Goal: Task Accomplishment & Management: Manage account settings

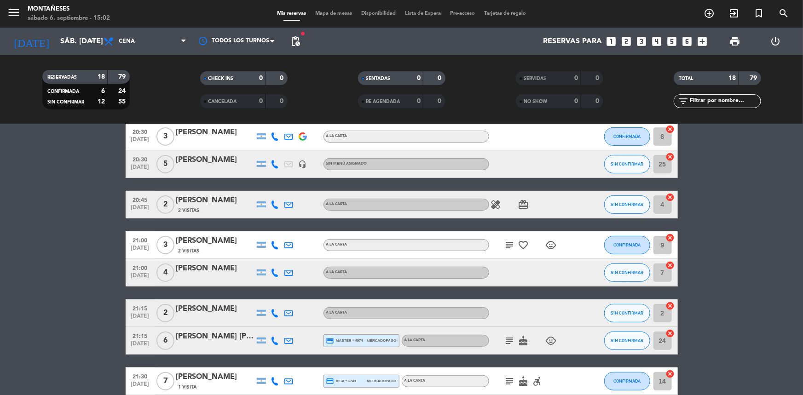
scroll to position [209, 0]
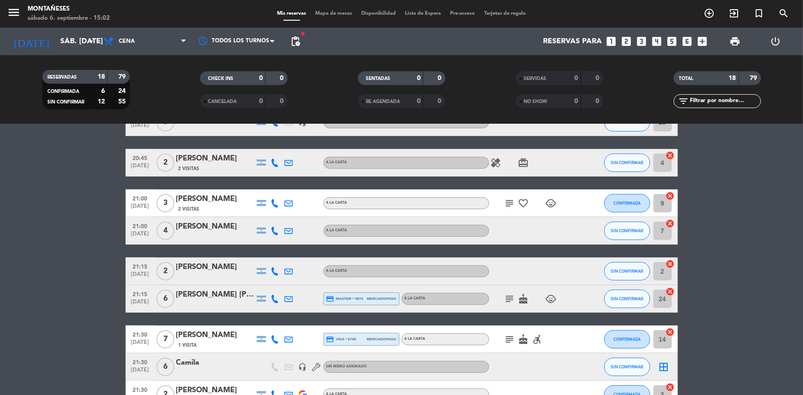
click at [216, 278] on div at bounding box center [215, 277] width 78 height 7
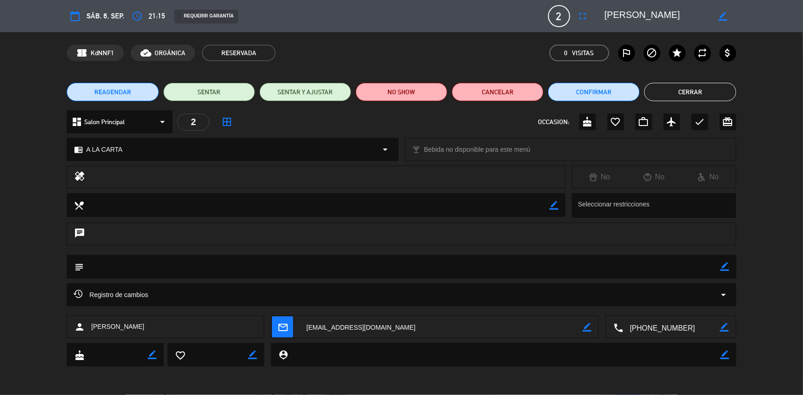
click at [144, 16] on div "access_time 21:15" at bounding box center [147, 16] width 36 height 17
click at [129, 94] on span "REAGENDAR" at bounding box center [112, 92] width 37 height 10
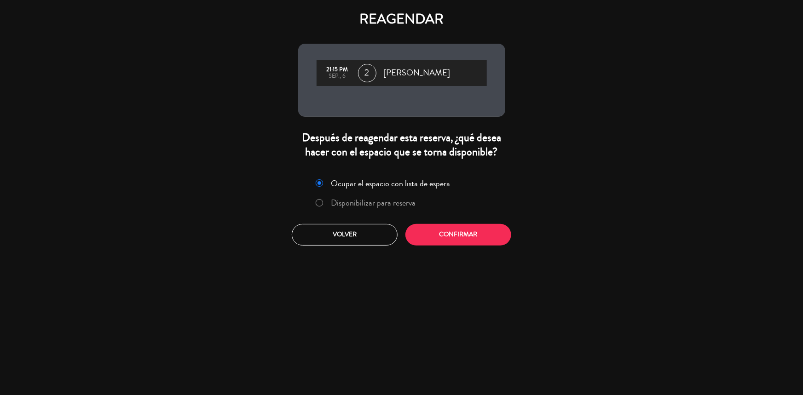
click at [326, 200] on label "Disponibilizar para reserva" at bounding box center [365, 203] width 109 height 17
click at [455, 245] on button "Confirmar" at bounding box center [458, 235] width 106 height 22
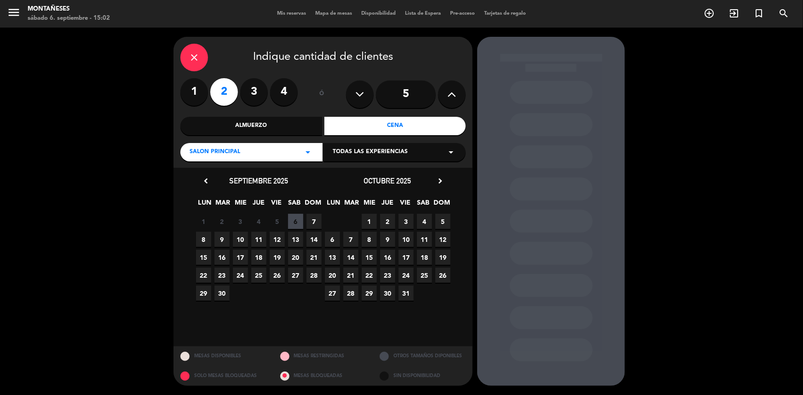
click at [293, 223] on span "6" at bounding box center [295, 221] width 15 height 15
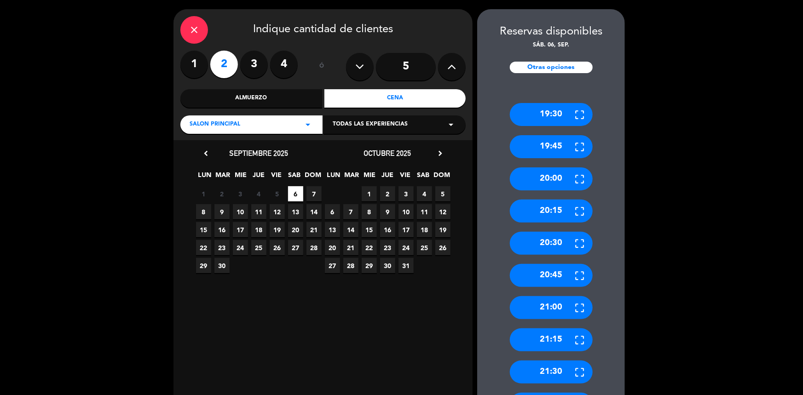
scroll to position [41, 0]
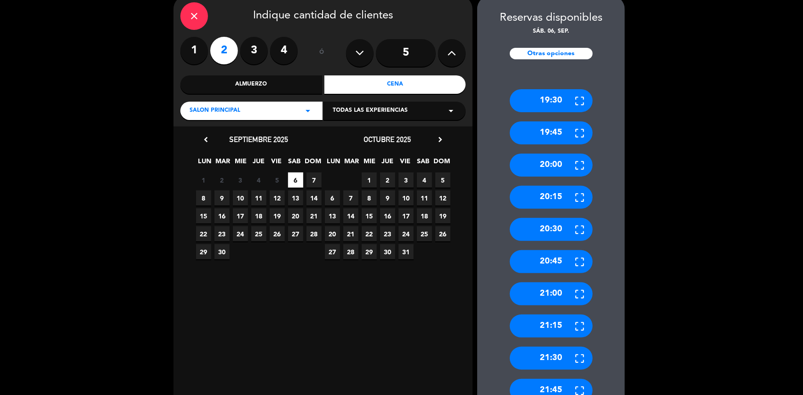
click at [547, 359] on div "21:30" at bounding box center [551, 358] width 83 height 23
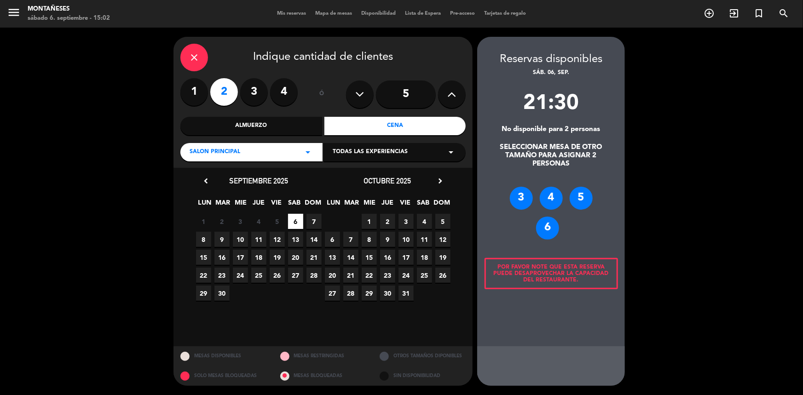
scroll to position [0, 0]
click at [548, 230] on div "6" at bounding box center [547, 228] width 23 height 23
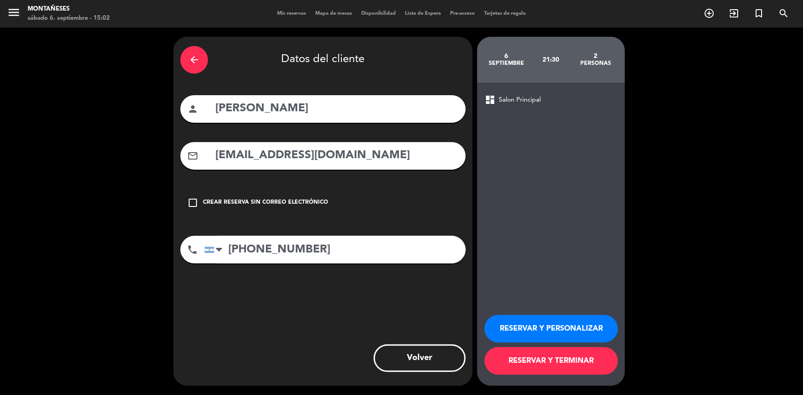
click at [543, 366] on button "RESERVAR Y TERMINAR" at bounding box center [550, 361] width 133 height 28
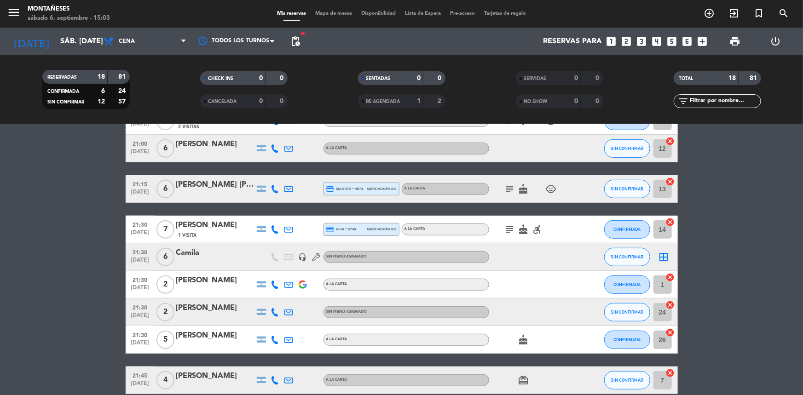
scroll to position [279, 0]
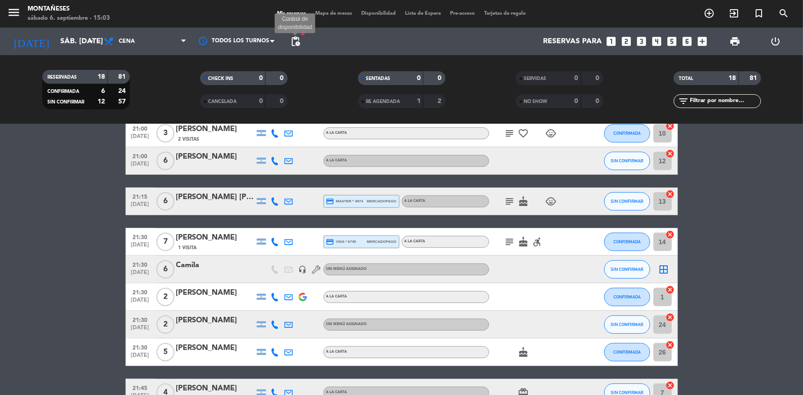
click at [293, 41] on span "pending_actions" at bounding box center [295, 41] width 11 height 11
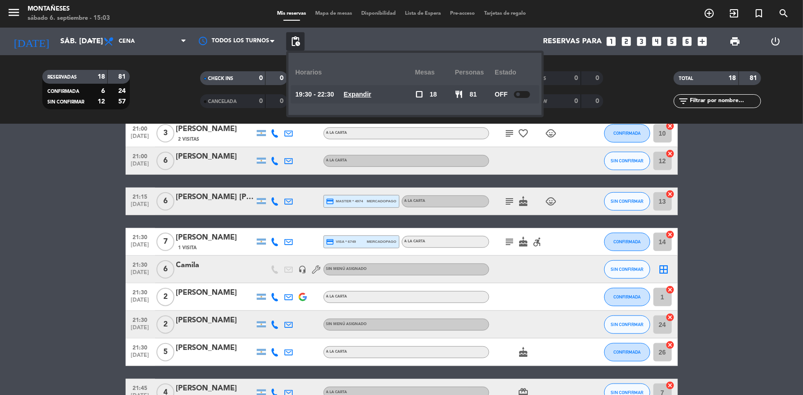
click at [63, 213] on bookings-row "20:00 [DATE] 9 [PERSON_NAME] headset_mic Sin menú asignado SIN CONFIRMAR 28 can…" at bounding box center [401, 181] width 803 height 587
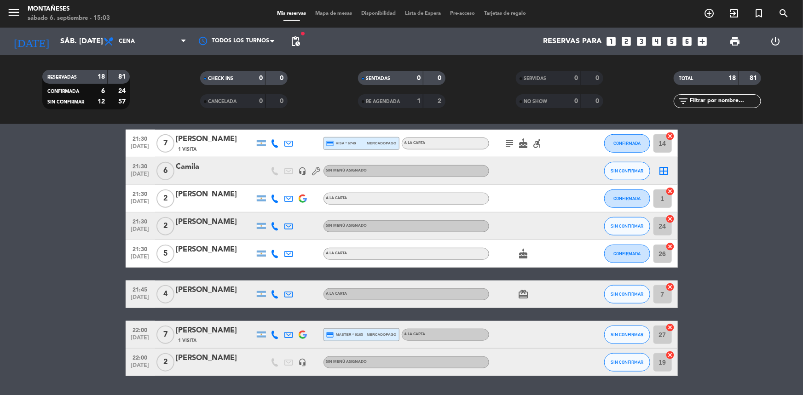
scroll to position [362, 0]
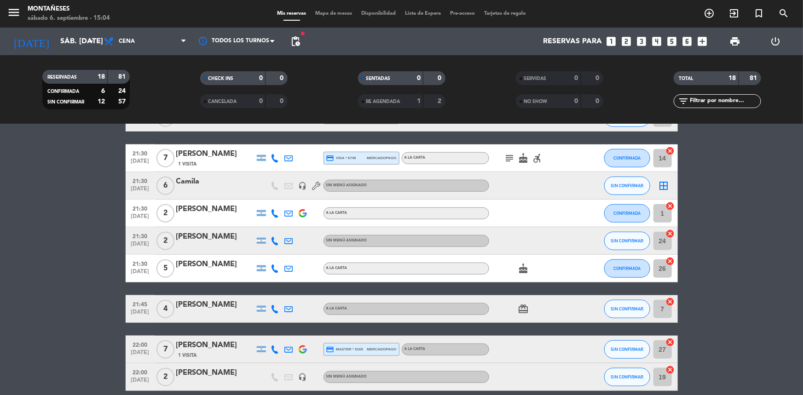
click at [56, 226] on bookings-row "20:00 [DATE] 9 [PERSON_NAME] headset_mic Sin menú asignado SIN CONFIRMAR 28 can…" at bounding box center [401, 97] width 803 height 587
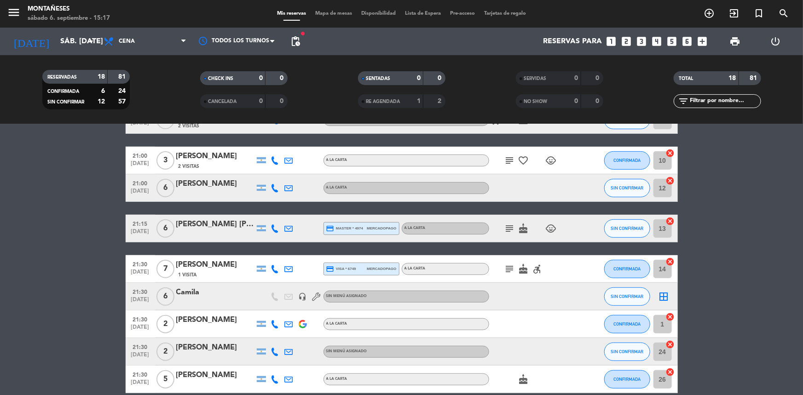
scroll to position [237, 0]
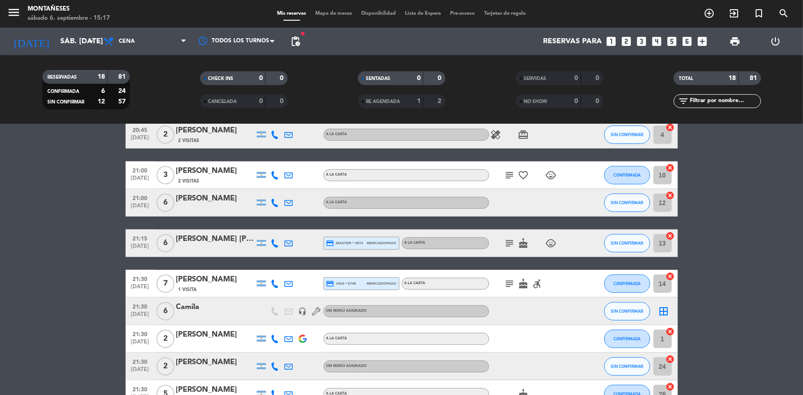
click at [659, 40] on icon "looks_4" at bounding box center [656, 41] width 12 height 12
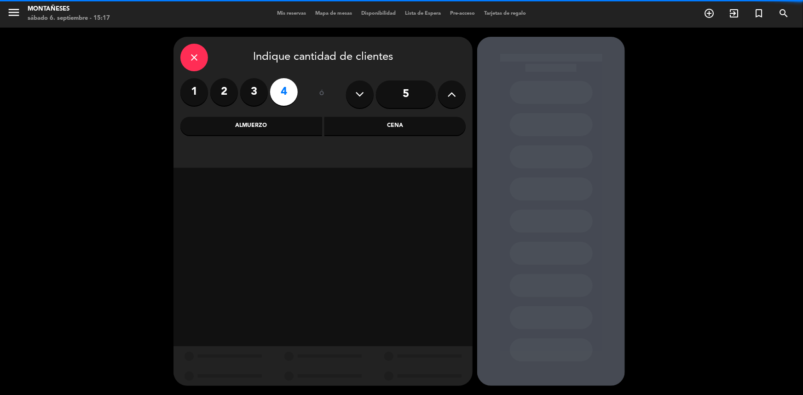
click at [408, 122] on div "Cena" at bounding box center [395, 126] width 142 height 18
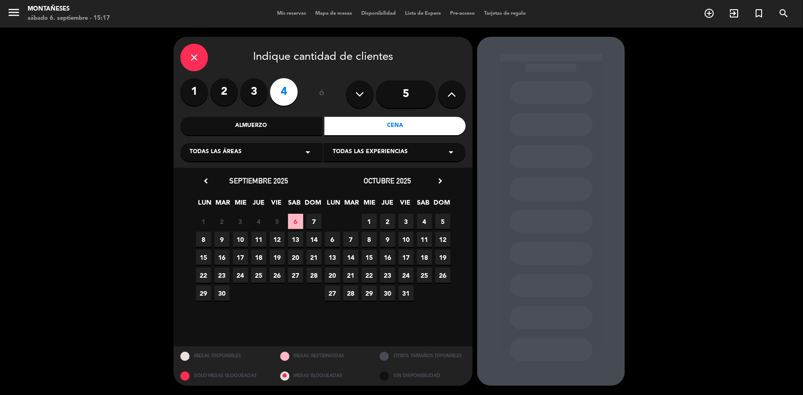
click at [293, 219] on span "6" at bounding box center [295, 221] width 15 height 15
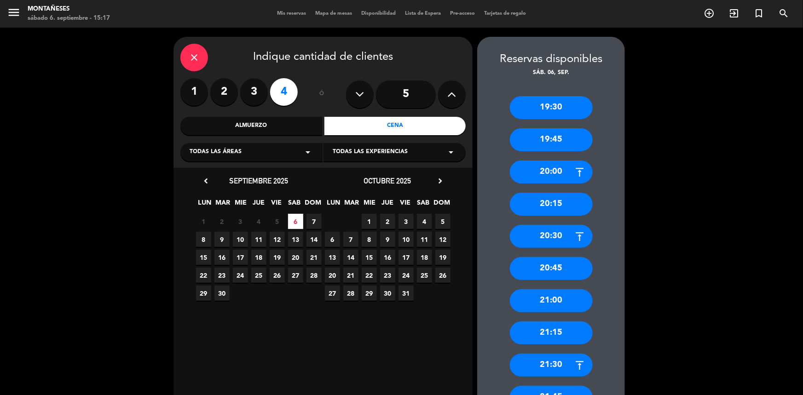
scroll to position [41, 0]
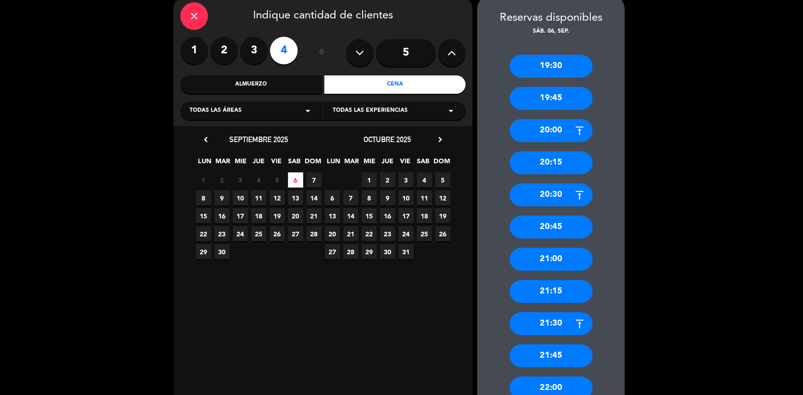
click at [563, 264] on div "21:00" at bounding box center [551, 259] width 83 height 23
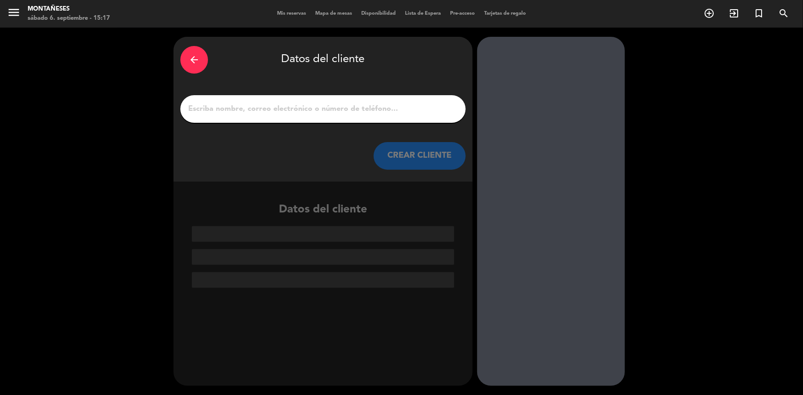
scroll to position [0, 0]
click at [368, 112] on input "1" at bounding box center [322, 109] width 271 height 13
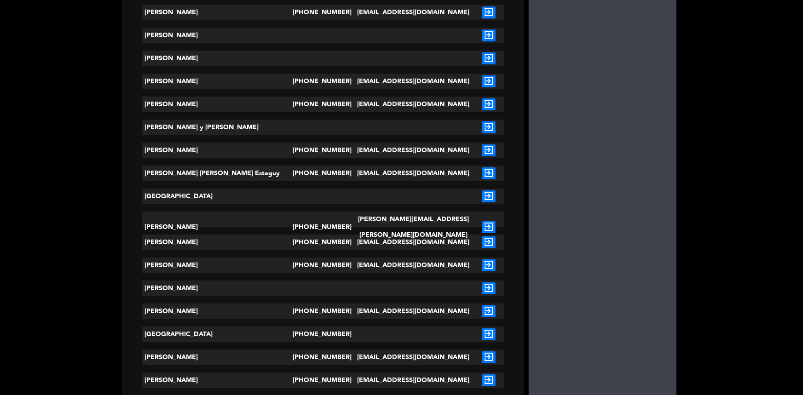
scroll to position [1589, 0]
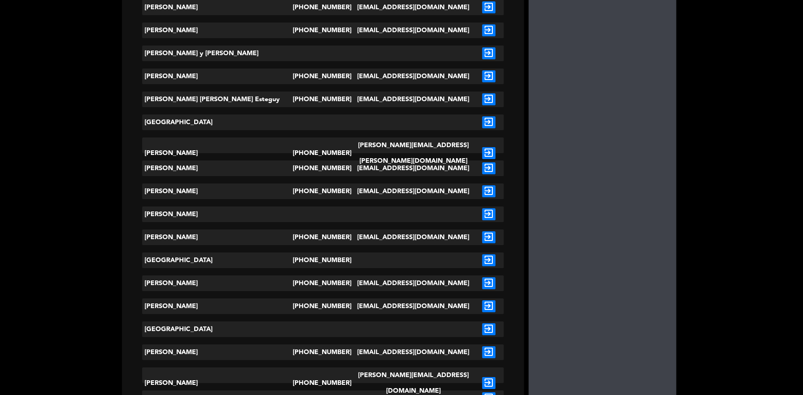
type input "[GEOGRAPHIC_DATA]"
click at [474, 336] on div "exit_to_app" at bounding box center [489, 330] width 30 height 16
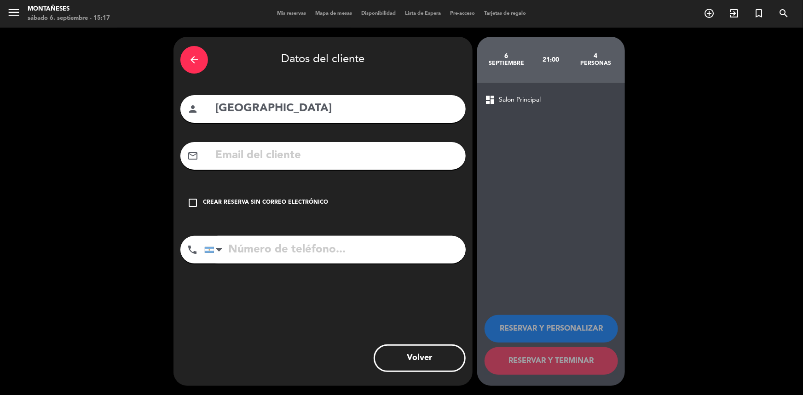
scroll to position [0, 0]
click at [269, 193] on div "check_box_outline_blank Crear reserva sin correo electrónico" at bounding box center [322, 203] width 285 height 28
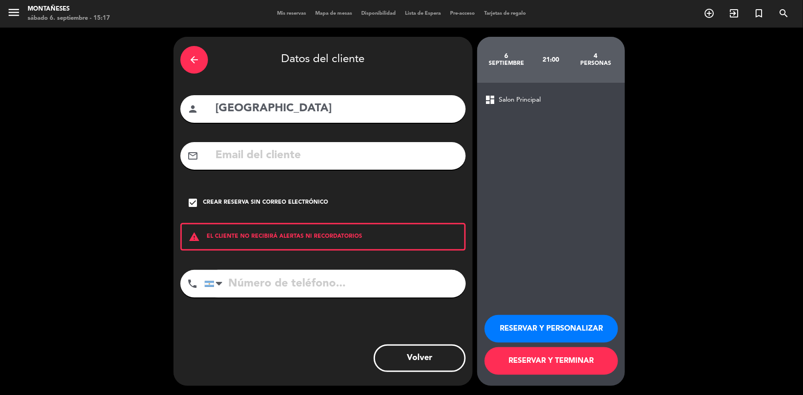
click at [572, 368] on button "RESERVAR Y TERMINAR" at bounding box center [550, 361] width 133 height 28
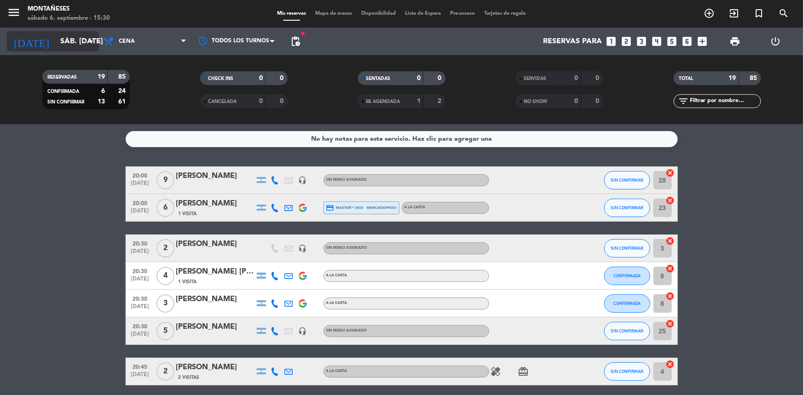
click at [59, 42] on input "sáb. [DATE]" at bounding box center [104, 42] width 97 height 18
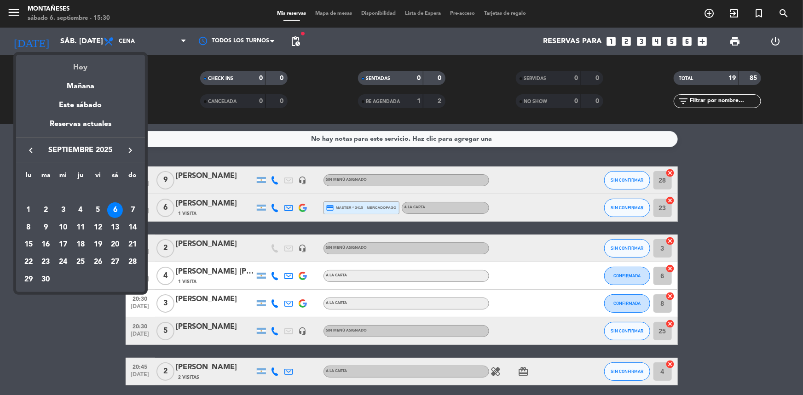
click at [73, 68] on div "Hoy" at bounding box center [80, 64] width 129 height 19
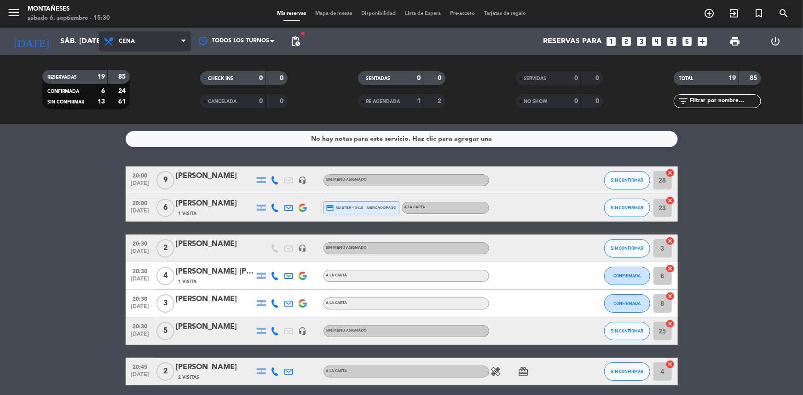
click at [138, 51] on span "Cena" at bounding box center [145, 41] width 92 height 20
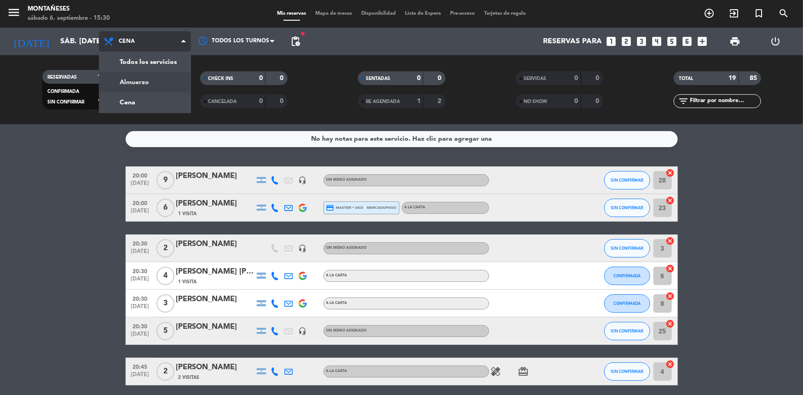
click at [138, 78] on div "menu Montañeses sábado 6. septiembre - 15:30 Mis reservas Mapa de mesas Disponi…" at bounding box center [401, 62] width 803 height 124
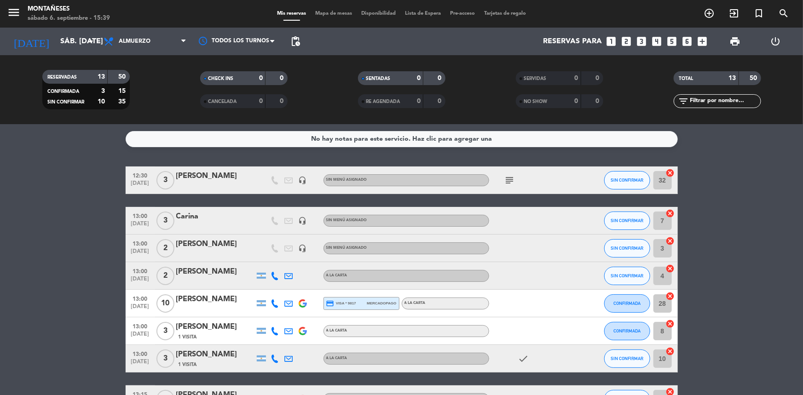
click at [41, 195] on bookings-row "12:30 [DATE] 3 [PERSON_NAME] headset_mic Sin menú asignado subject SIN CONFIRMA…" at bounding box center [401, 372] width 803 height 410
click at [61, 49] on input "sáb. [DATE]" at bounding box center [104, 42] width 97 height 18
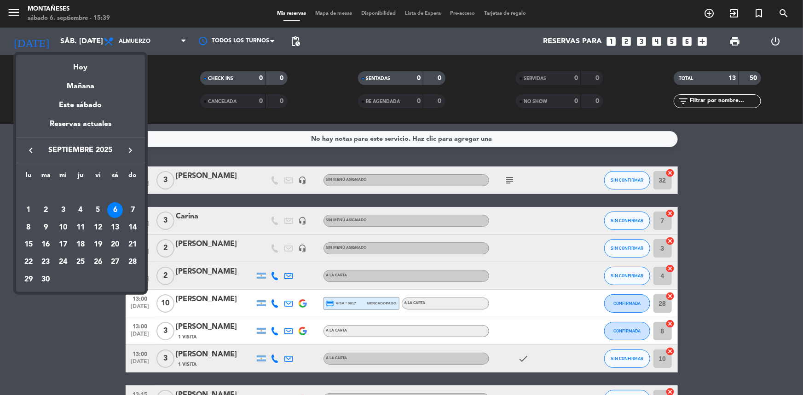
click at [201, 87] on div at bounding box center [401, 197] width 803 height 395
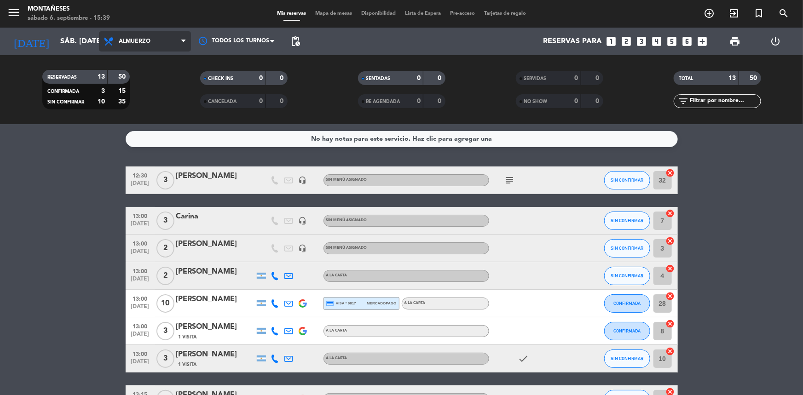
click at [163, 44] on span "Almuerzo" at bounding box center [145, 41] width 92 height 20
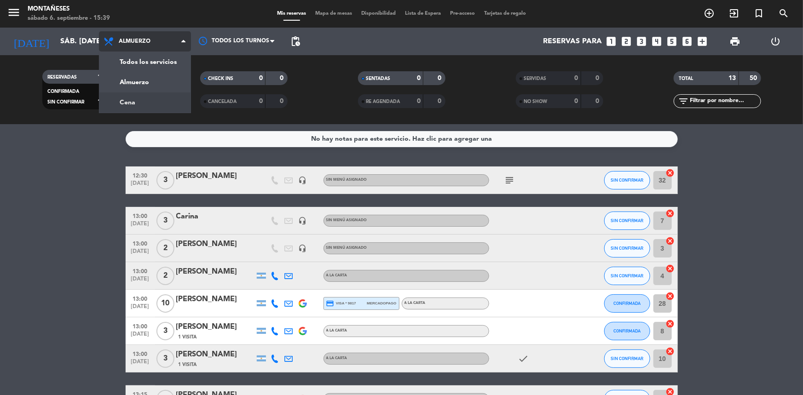
click at [140, 99] on div "menu Montañeses sábado 6. septiembre - 15:39 Mis reservas Mapa de mesas Disponi…" at bounding box center [401, 62] width 803 height 124
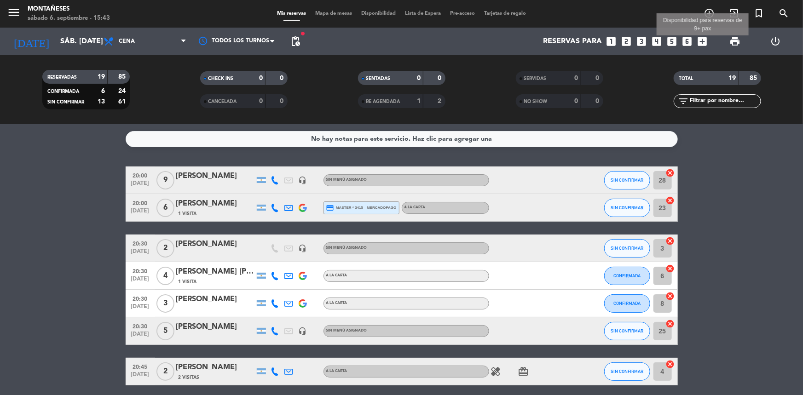
click at [704, 37] on icon "add_box" at bounding box center [702, 41] width 12 height 12
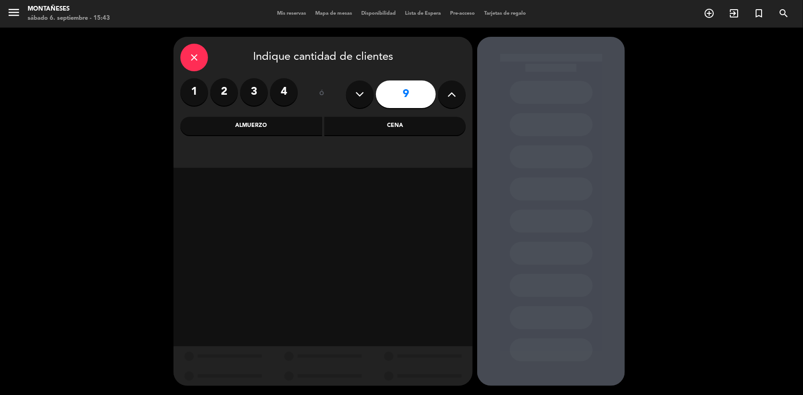
click at [357, 93] on icon at bounding box center [360, 94] width 9 height 14
click at [357, 89] on icon at bounding box center [360, 94] width 9 height 14
type input "7"
click at [400, 123] on div "Cena" at bounding box center [395, 126] width 142 height 18
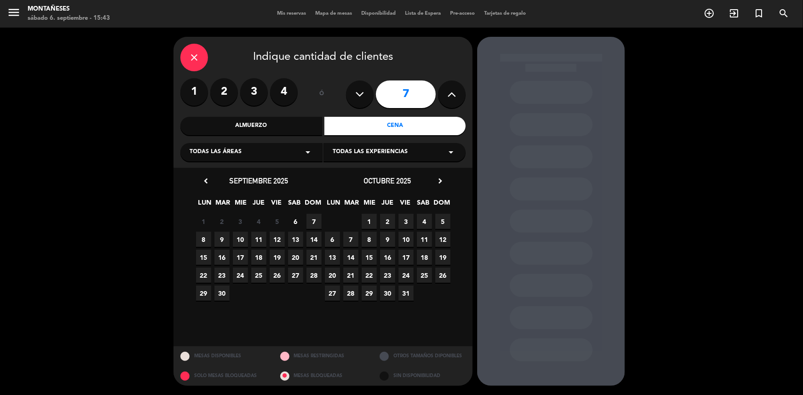
click at [295, 220] on span "6" at bounding box center [295, 221] width 15 height 15
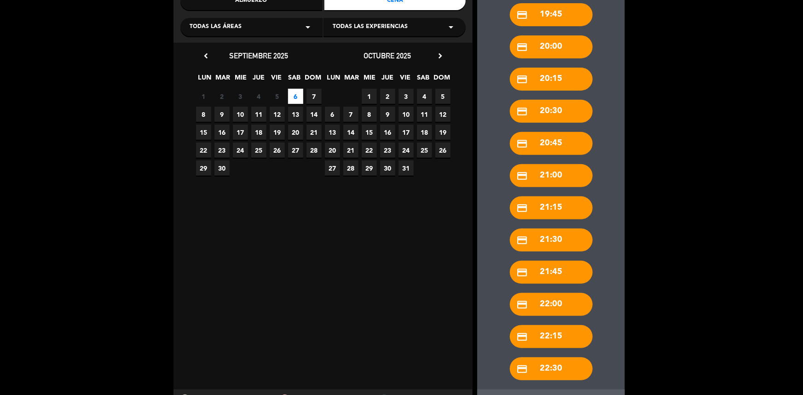
scroll to position [168, 0]
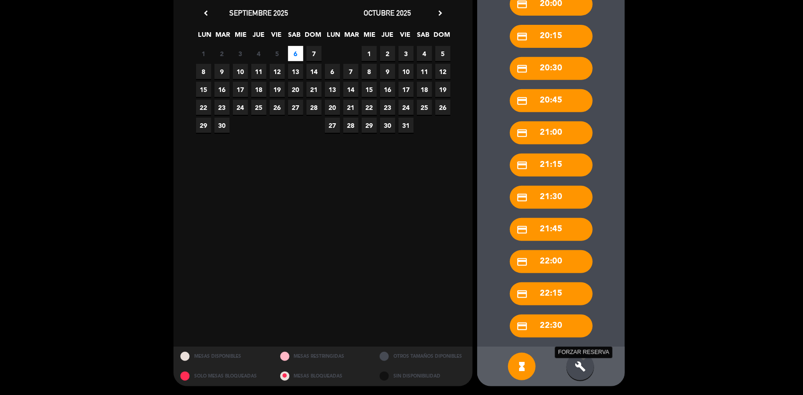
click at [578, 369] on icon "build" at bounding box center [580, 366] width 11 height 11
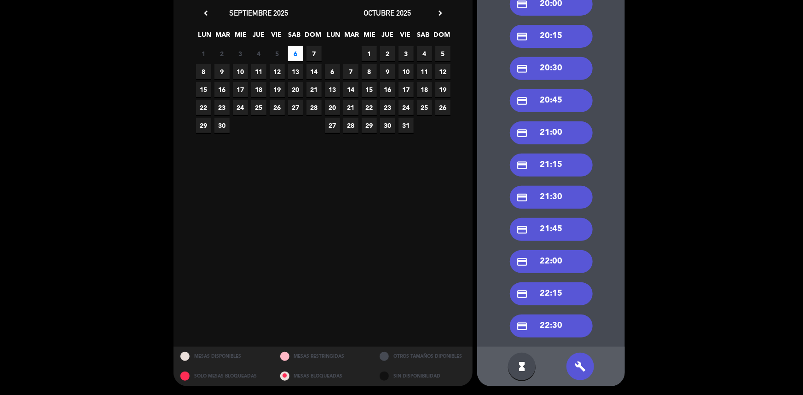
click at [543, 268] on div "credit_card 22:00" at bounding box center [551, 261] width 83 height 23
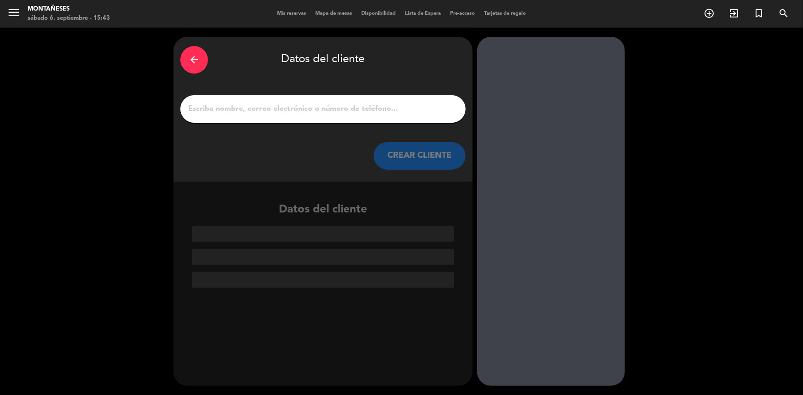
scroll to position [0, 0]
click at [217, 107] on input "1" at bounding box center [322, 109] width 271 height 13
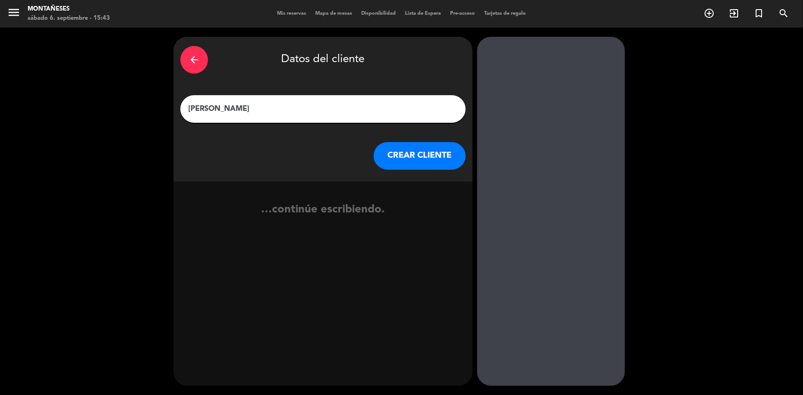
type input "[PERSON_NAME]"
click at [403, 157] on button "CREAR CLIENTE" at bounding box center [420, 156] width 92 height 28
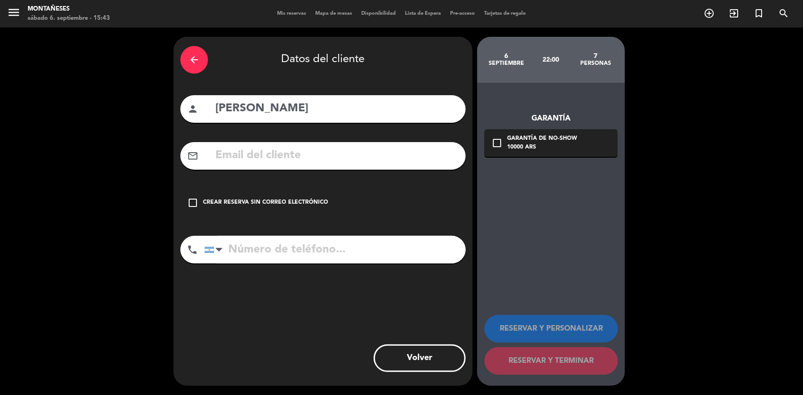
click at [254, 202] on div "Crear reserva sin correo electrónico" at bounding box center [265, 202] width 125 height 9
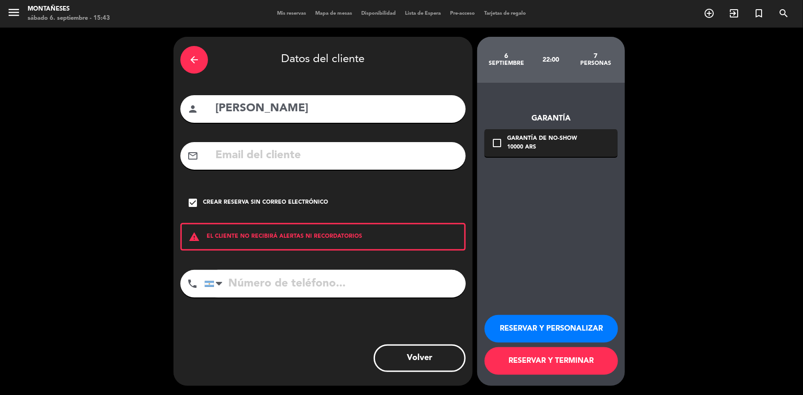
click at [288, 281] on input "tel" at bounding box center [334, 284] width 261 height 28
type input "1144291862"
click at [499, 359] on button "RESERVAR Y TERMINAR" at bounding box center [550, 361] width 133 height 28
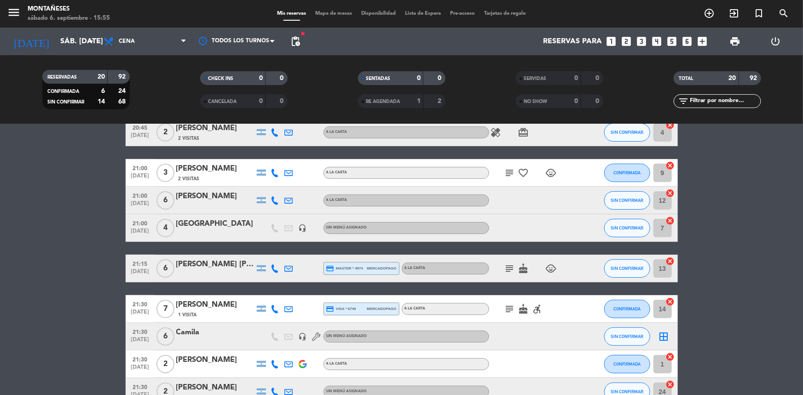
scroll to position [251, 0]
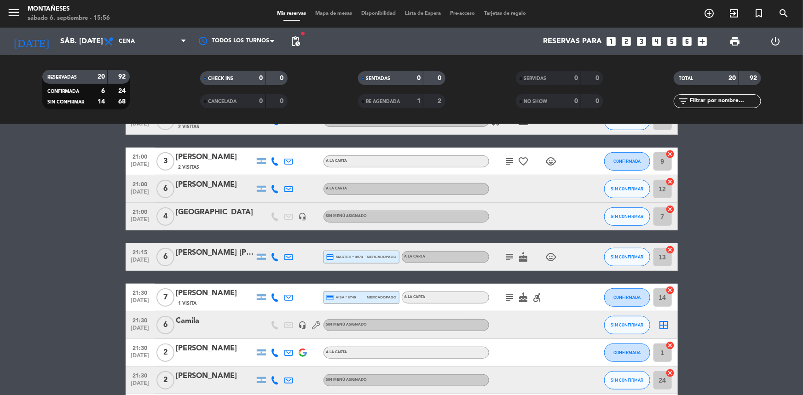
click at [509, 255] on icon "subject" at bounding box center [509, 257] width 11 height 11
click at [511, 293] on icon "subject" at bounding box center [509, 297] width 11 height 11
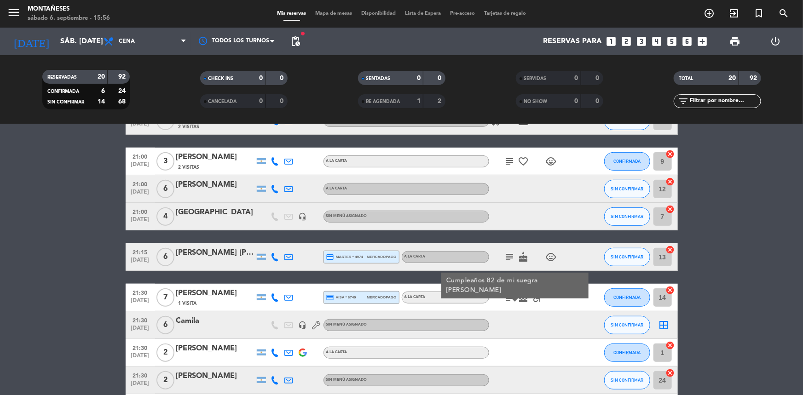
click at [509, 258] on icon "subject" at bounding box center [509, 257] width 11 height 11
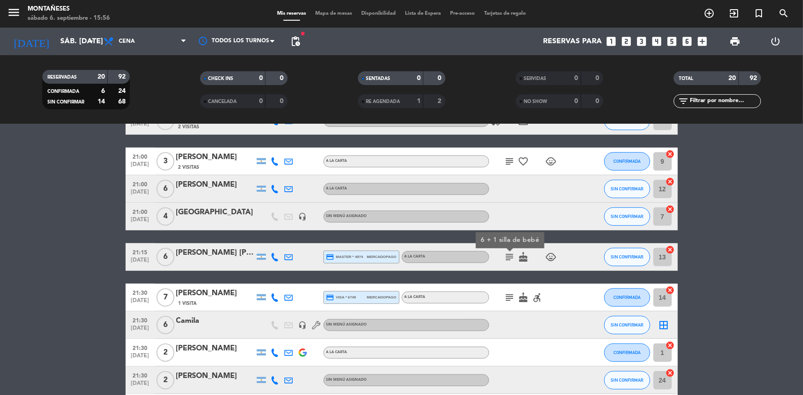
click at [508, 294] on icon "subject" at bounding box center [509, 297] width 11 height 11
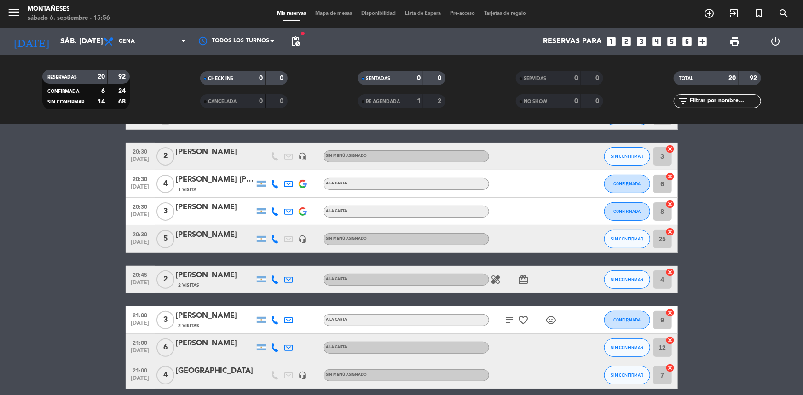
scroll to position [83, 0]
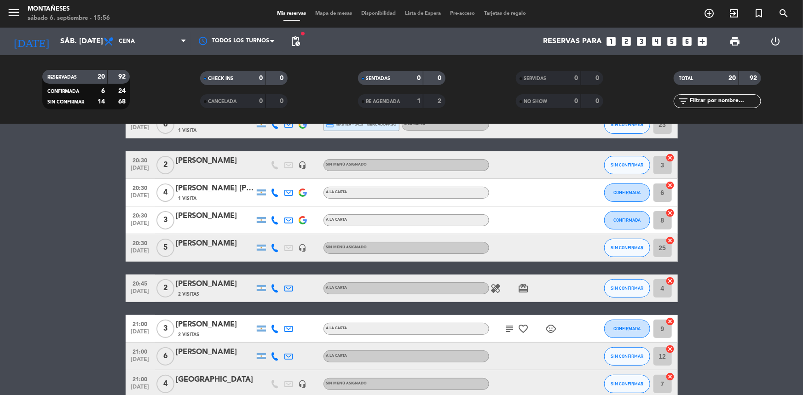
click at [504, 327] on icon "subject" at bounding box center [509, 328] width 11 height 11
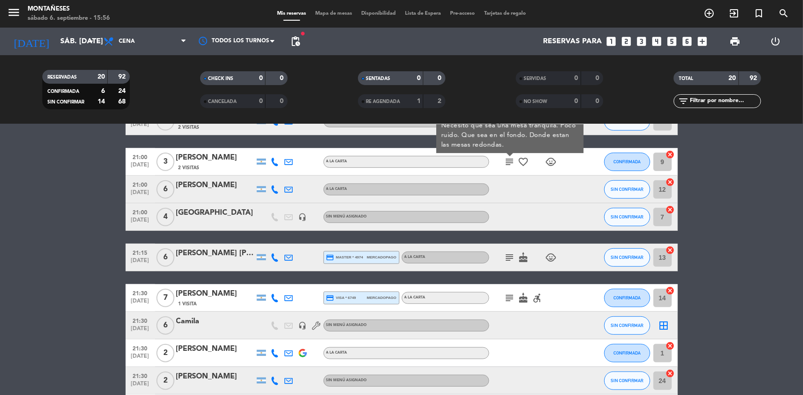
scroll to position [125, 0]
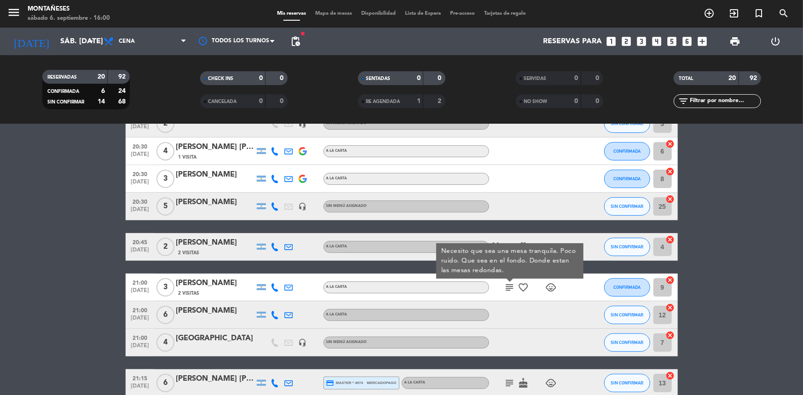
click at [41, 196] on bookings-row "20:00 [DATE] 9 [PERSON_NAME] headset_mic Sin menú asignado SIN CONFIRMAR 28 can…" at bounding box center [401, 363] width 803 height 642
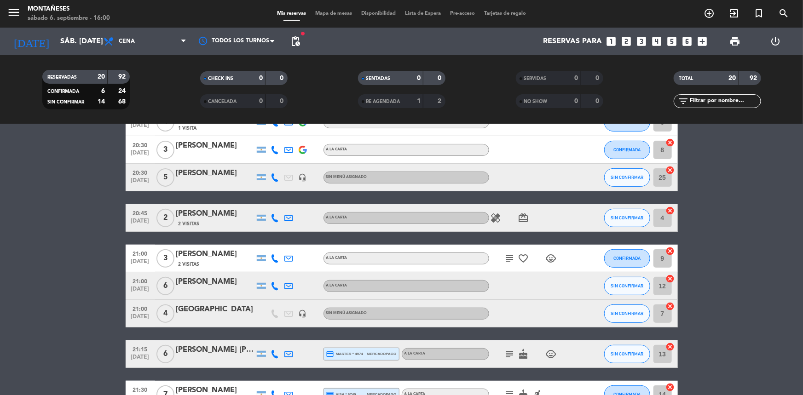
scroll to position [167, 0]
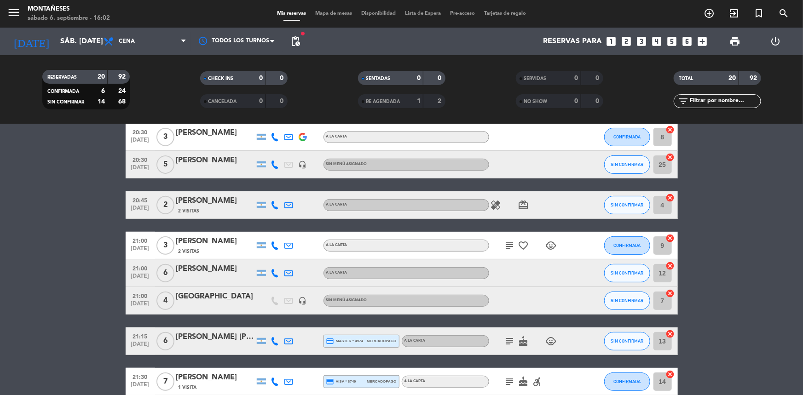
click at [65, 232] on bookings-row "20:00 [DATE] 9 [PERSON_NAME] headset_mic Sin menú asignado SIN CONFIRMAR 28 can…" at bounding box center [401, 321] width 803 height 642
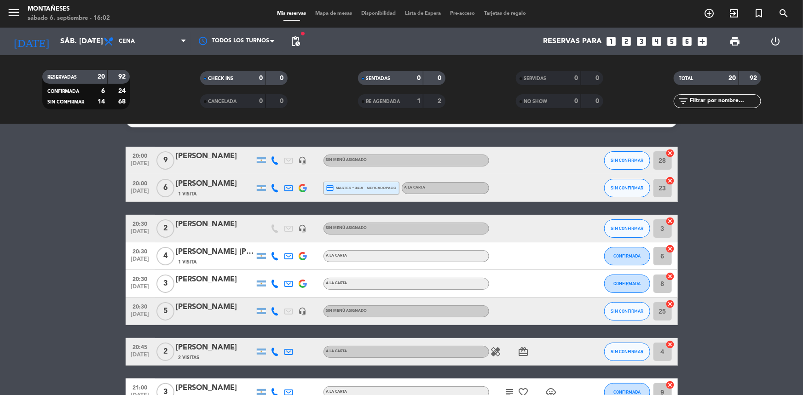
scroll to position [0, 0]
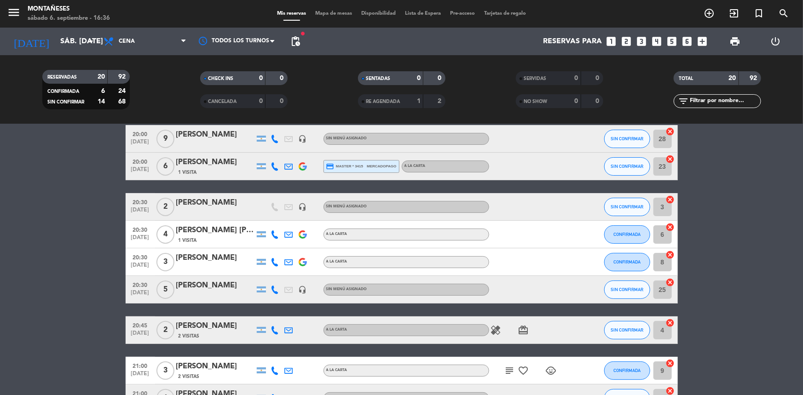
click at [220, 289] on div "[PERSON_NAME]" at bounding box center [215, 286] width 78 height 12
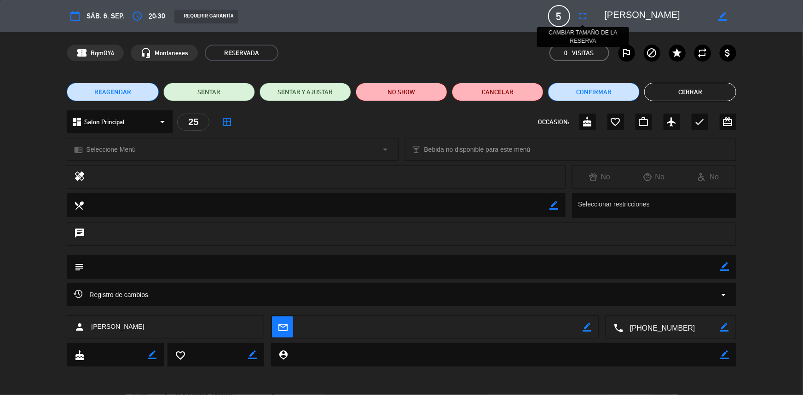
click at [585, 13] on icon "fullscreen" at bounding box center [582, 16] width 11 height 11
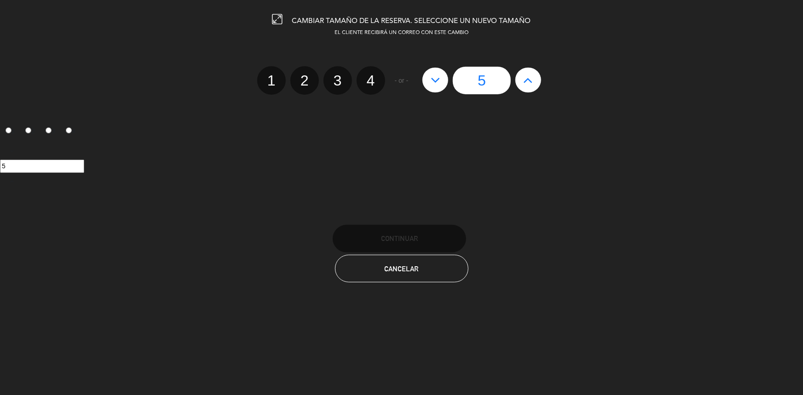
click at [524, 85] on icon at bounding box center [528, 80] width 10 height 15
type input "6"
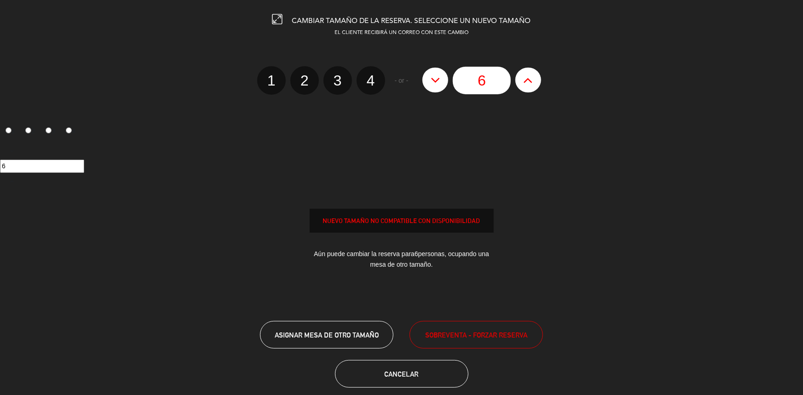
click at [524, 85] on icon at bounding box center [528, 80] width 10 height 15
type input "7"
click at [524, 85] on icon at bounding box center [528, 80] width 10 height 15
type input "8"
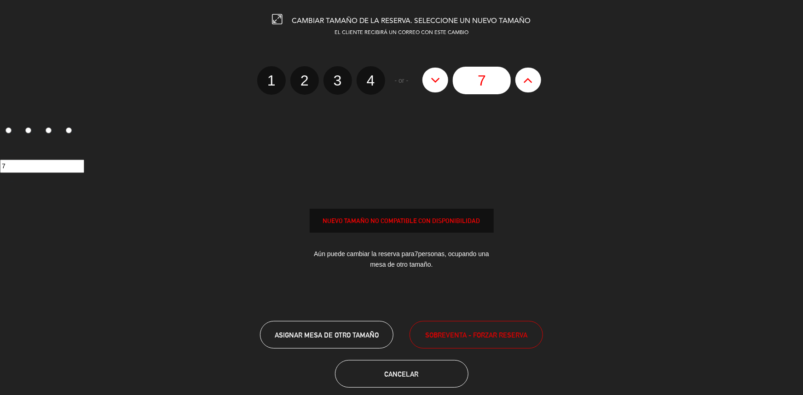
type input "8"
click at [447, 335] on span "SOBREVENTA - FORZAR RESERVA" at bounding box center [476, 335] width 102 height 11
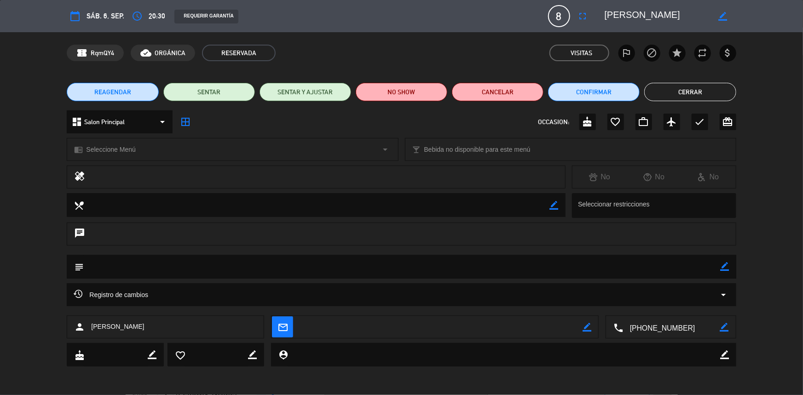
click at [711, 93] on button "Cerrar" at bounding box center [690, 92] width 92 height 18
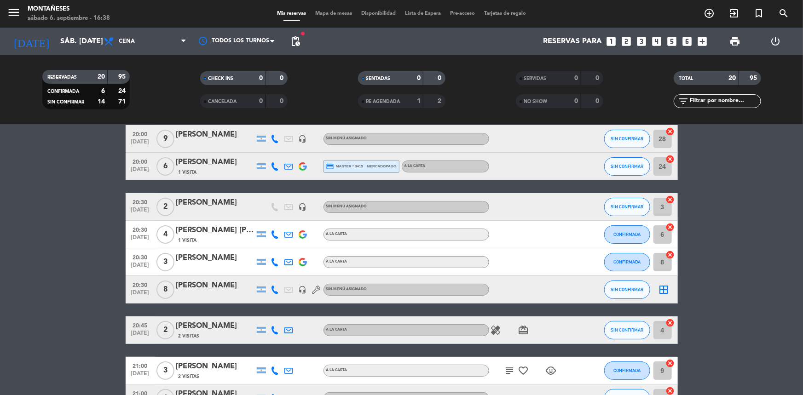
click at [685, 45] on icon "looks_6" at bounding box center [687, 41] width 12 height 12
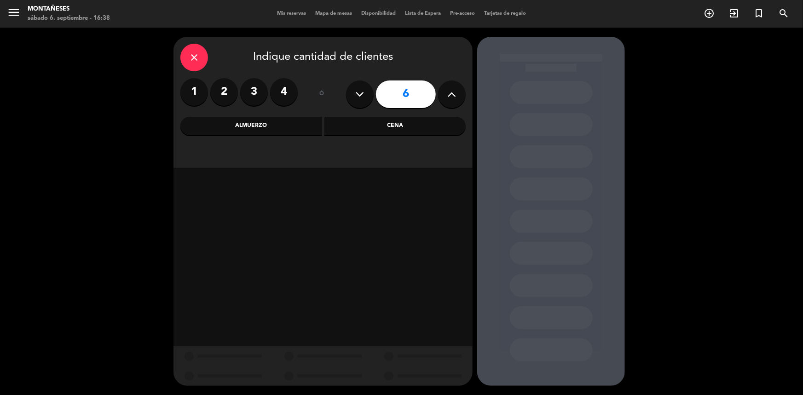
click at [379, 131] on div "Cena" at bounding box center [395, 126] width 142 height 18
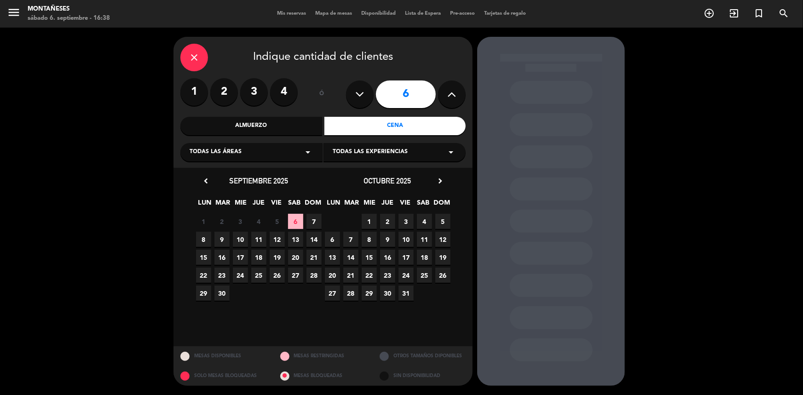
click at [293, 219] on span "6" at bounding box center [295, 221] width 15 height 15
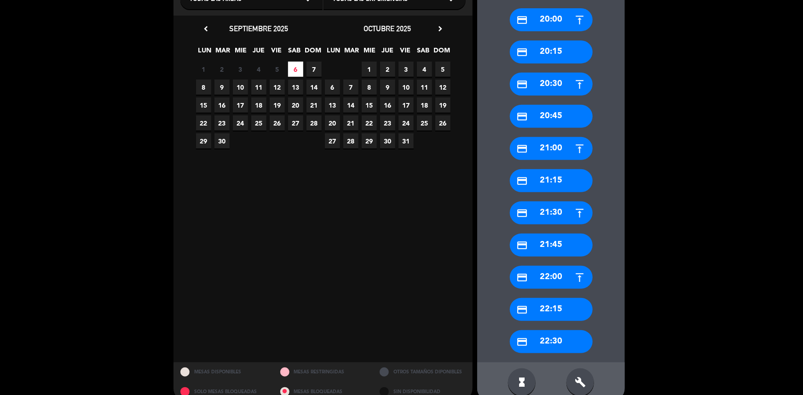
scroll to position [167, 0]
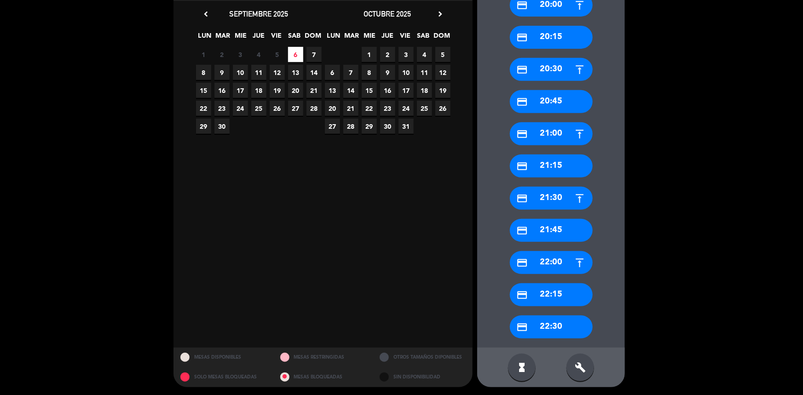
click at [543, 265] on div "credit_card 22:00" at bounding box center [551, 262] width 83 height 23
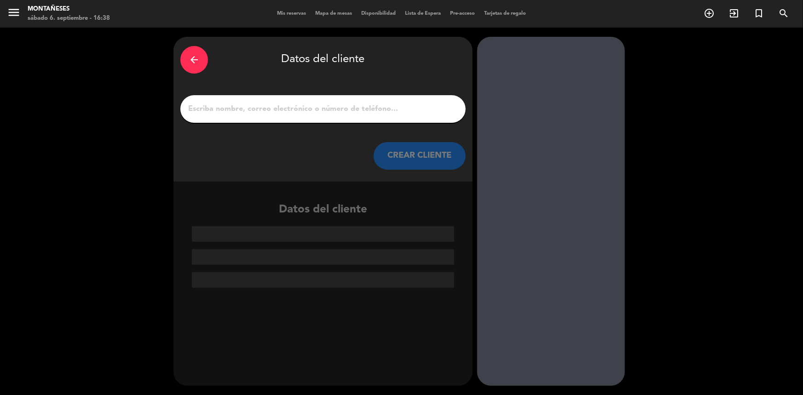
click at [274, 104] on input "1" at bounding box center [322, 109] width 271 height 13
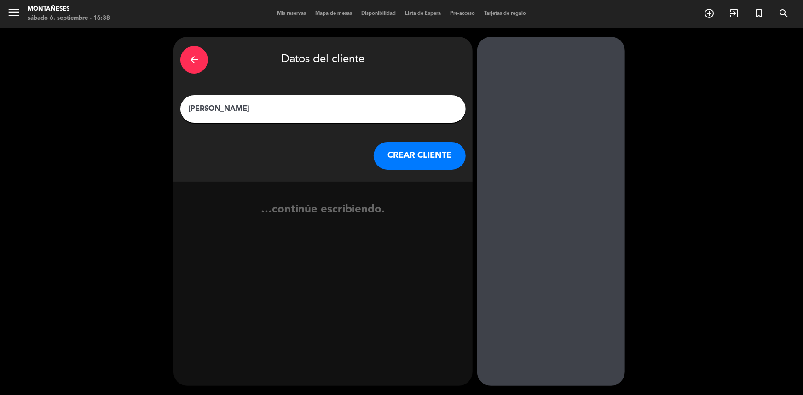
type input "[PERSON_NAME]"
click at [420, 155] on button "CREAR CLIENTE" at bounding box center [420, 156] width 92 height 28
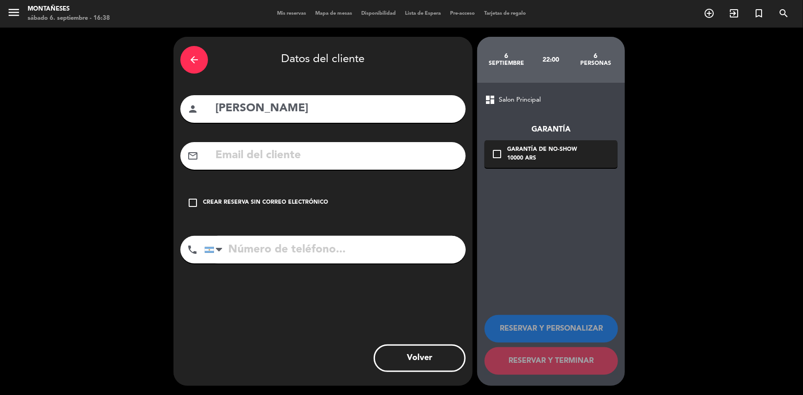
drag, startPoint x: 207, startPoint y: 196, endPoint x: 257, endPoint y: 300, distance: 116.3
click at [232, 253] on div "arrow_back Datos del cliente person [PERSON_NAME] mail_outline check_box_outlin…" at bounding box center [322, 211] width 299 height 349
click at [197, 203] on icon "check_box_outline_blank" at bounding box center [192, 202] width 11 height 11
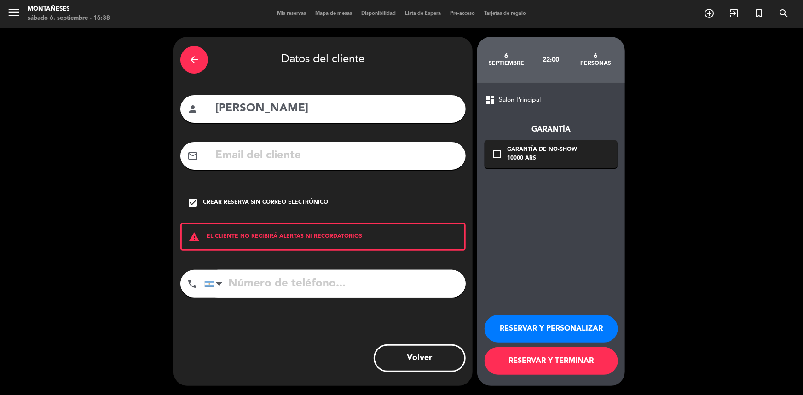
click at [552, 362] on button "RESERVAR Y TERMINAR" at bounding box center [550, 361] width 133 height 28
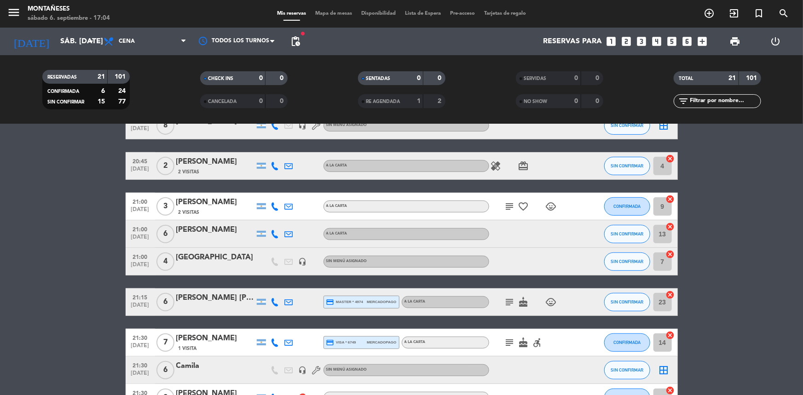
scroll to position [194, 0]
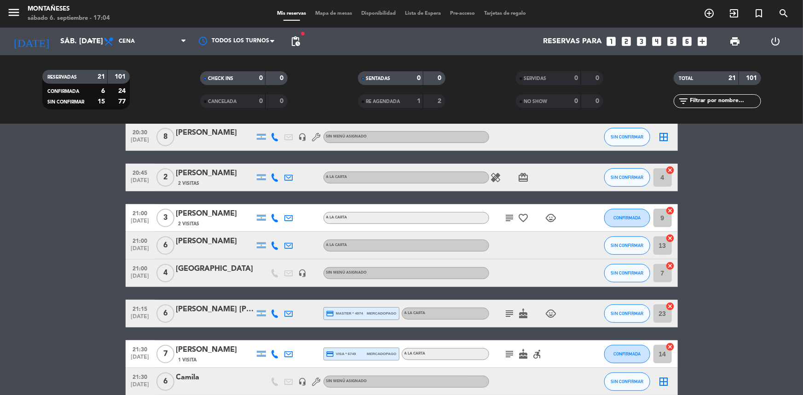
click at [509, 349] on icon "subject" at bounding box center [509, 354] width 11 height 11
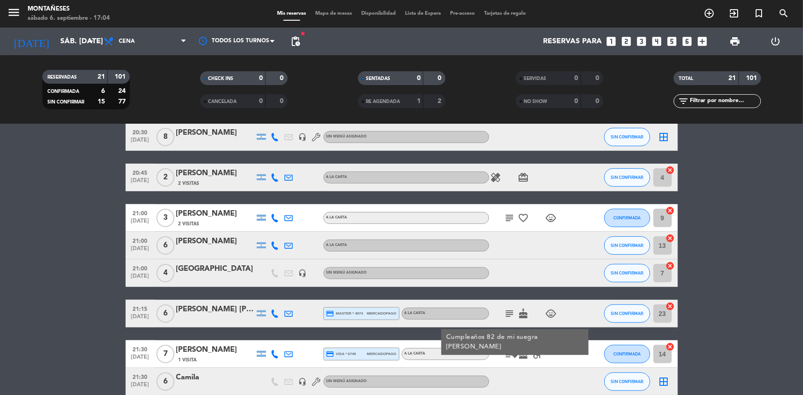
click at [509, 317] on icon "subject" at bounding box center [509, 313] width 11 height 11
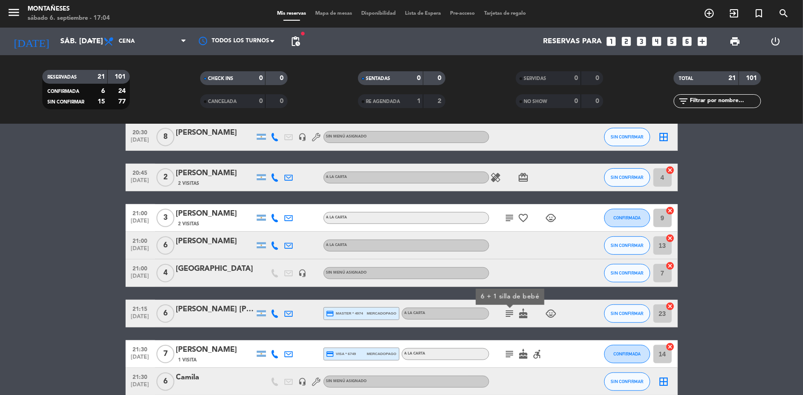
click at [508, 217] on icon "subject" at bounding box center [509, 218] width 11 height 11
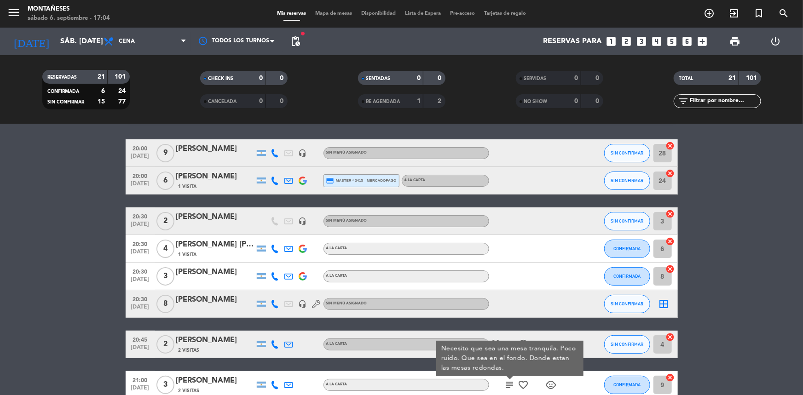
scroll to position [0, 0]
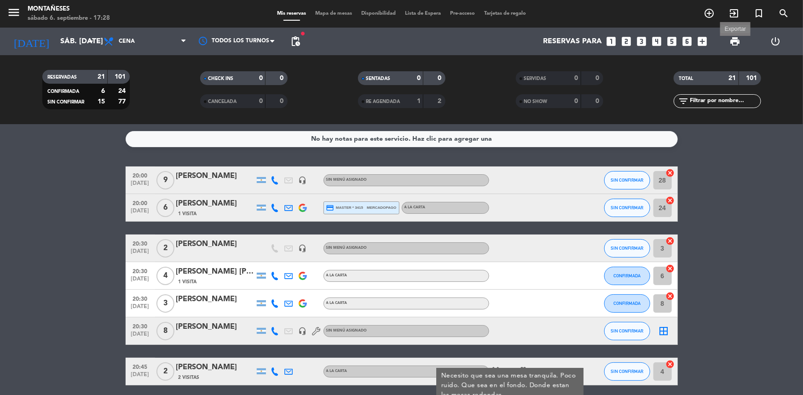
click at [740, 43] on span "print" at bounding box center [734, 41] width 11 height 11
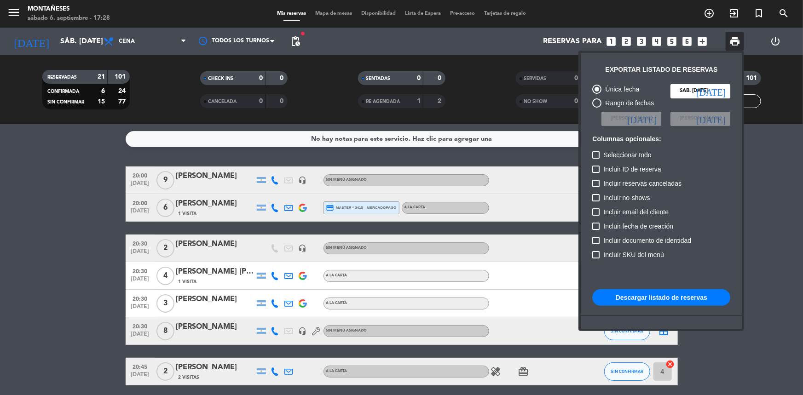
click at [638, 304] on button "Descargar listado de reservas" at bounding box center [661, 297] width 138 height 17
click at [0, 240] on div at bounding box center [401, 197] width 803 height 395
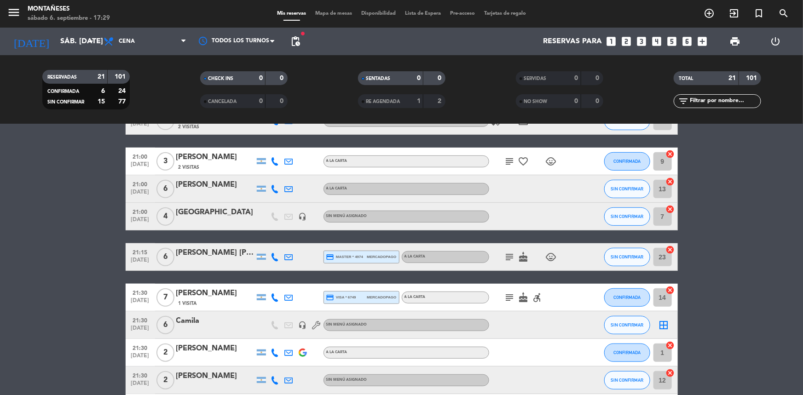
scroll to position [209, 0]
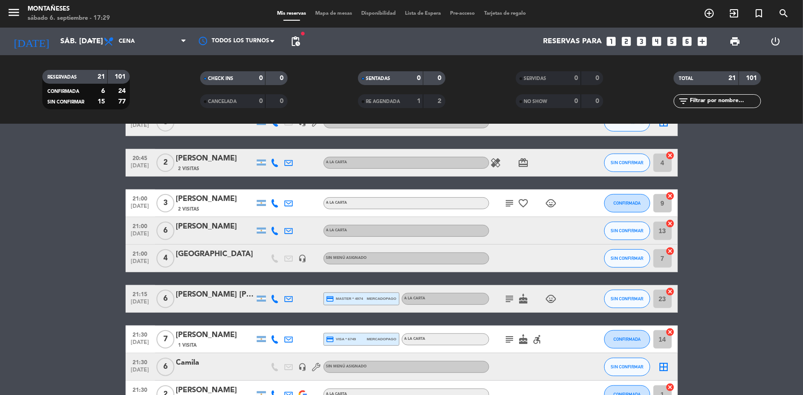
click at [511, 202] on icon "subject" at bounding box center [509, 203] width 11 height 11
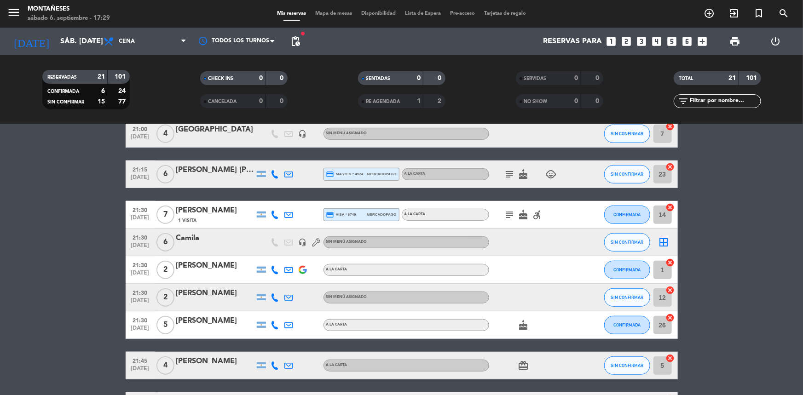
scroll to position [334, 0]
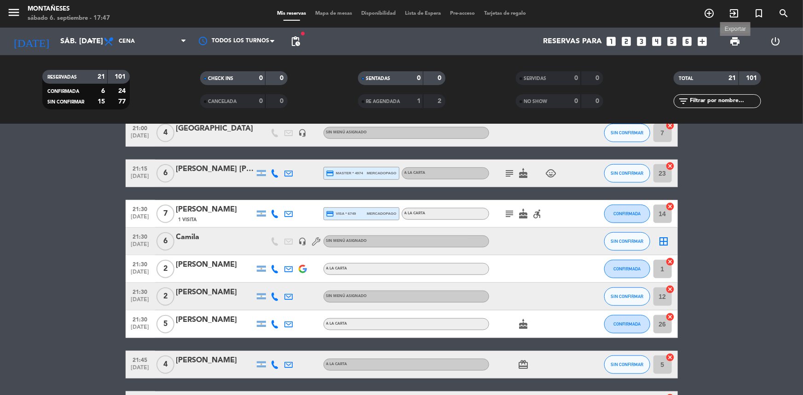
click at [736, 38] on span "print" at bounding box center [734, 41] width 11 height 11
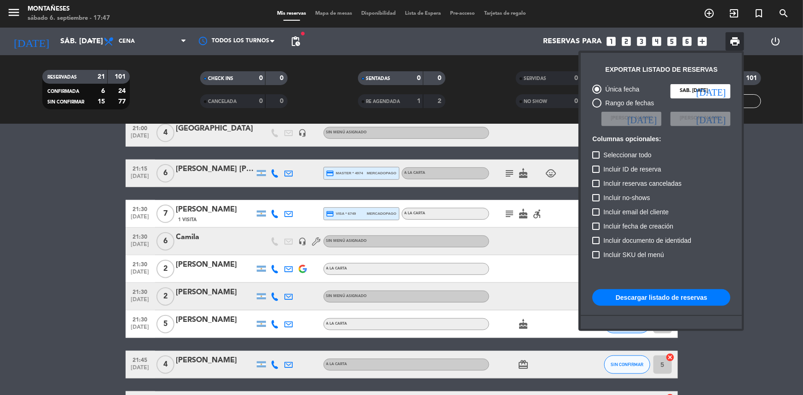
click at [676, 299] on button "Descargar listado de reservas" at bounding box center [661, 297] width 138 height 17
click at [92, 247] on div at bounding box center [401, 197] width 803 height 395
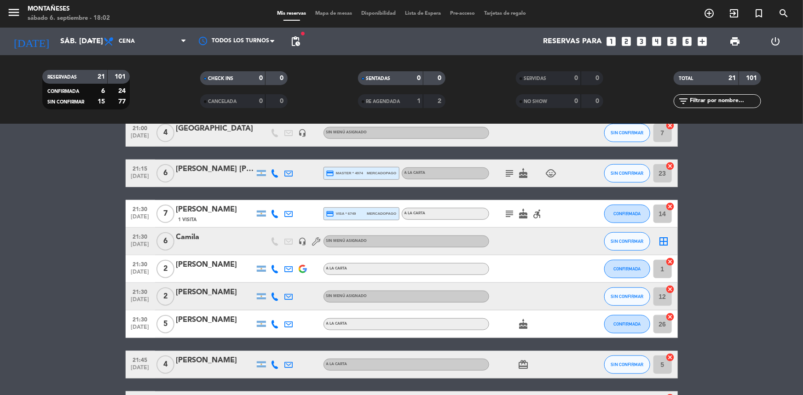
scroll to position [487, 0]
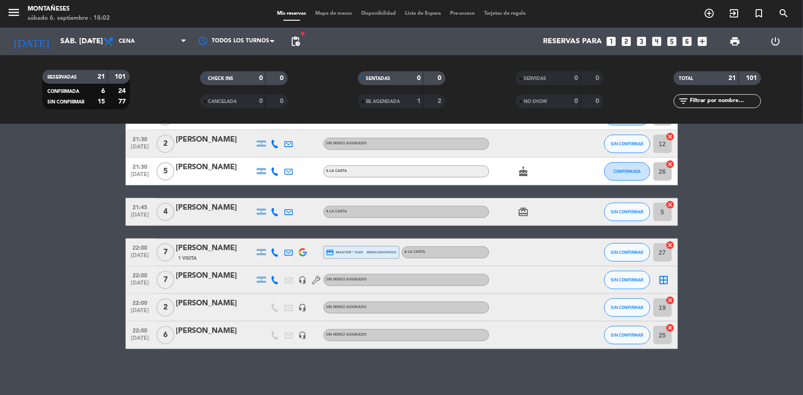
click at [97, 255] on bookings-row "20:00 [DATE] 9 [PERSON_NAME] headset_mic Sin menú asignado SIN CONFIRMAR 28 can…" at bounding box center [401, 14] width 803 height 670
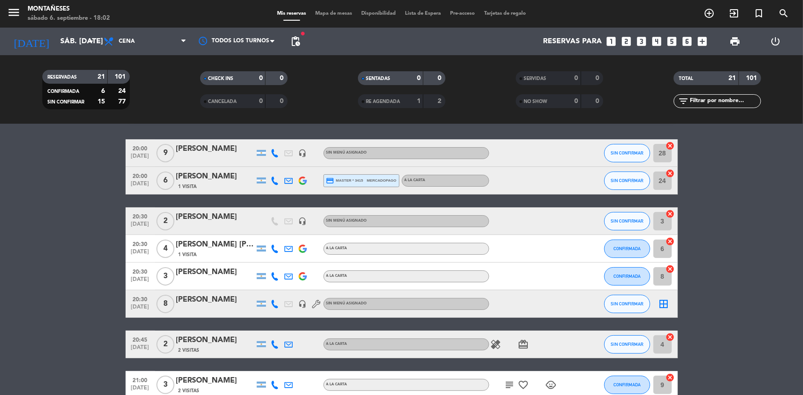
scroll to position [0, 0]
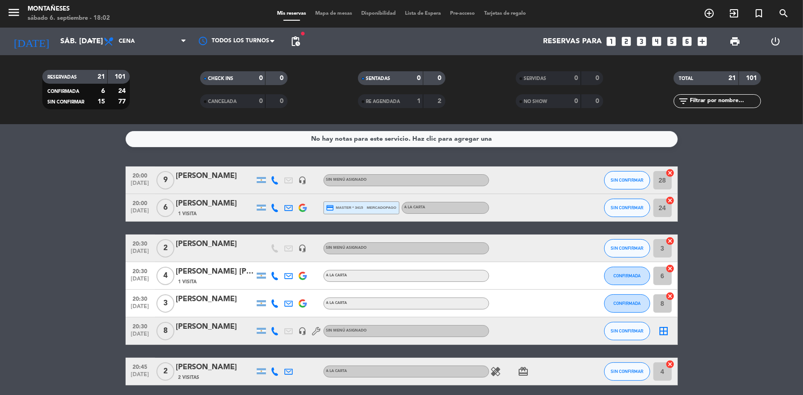
click at [116, 31] on span "Cena" at bounding box center [145, 41] width 92 height 20
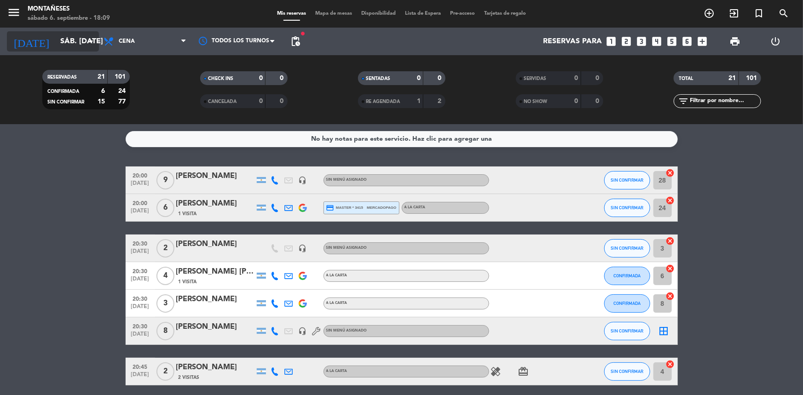
click at [65, 34] on input "sáb. [DATE]" at bounding box center [104, 42] width 97 height 18
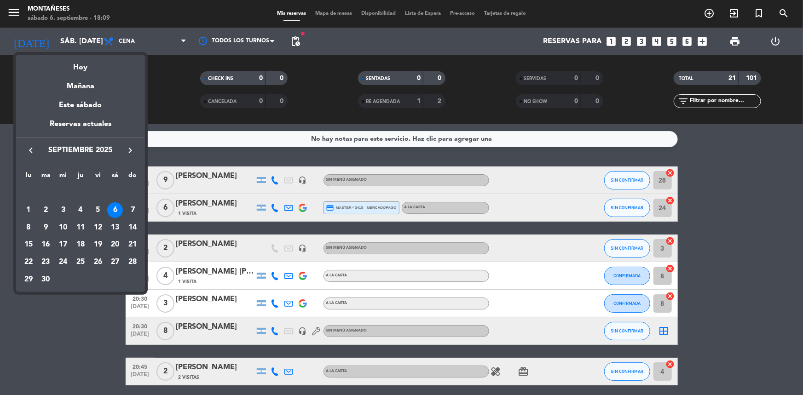
click at [121, 210] on div "6" at bounding box center [115, 210] width 16 height 16
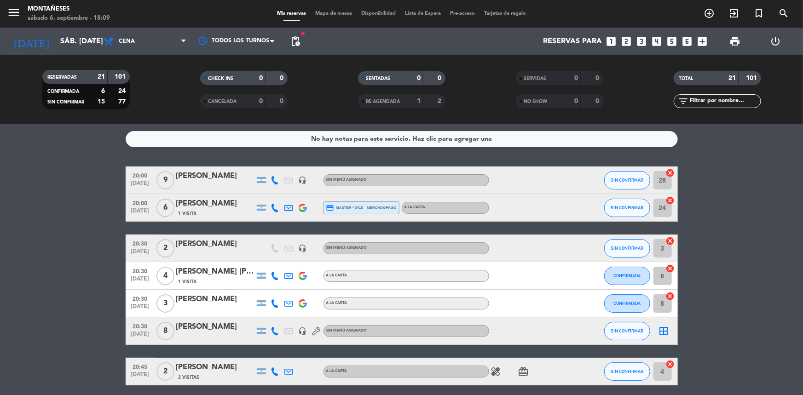
click at [54, 52] on div "[DATE] sáb. [DATE] arrow_drop_down" at bounding box center [53, 42] width 92 height 28
click at [66, 45] on input "sáb. [DATE]" at bounding box center [104, 42] width 97 height 18
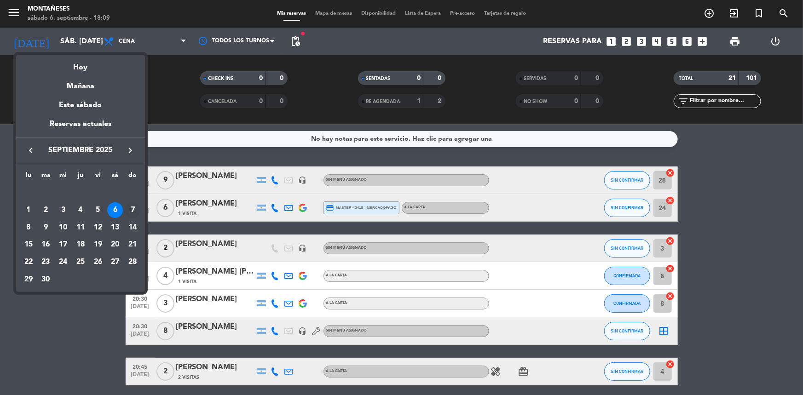
click at [133, 207] on div "7" at bounding box center [133, 210] width 16 height 16
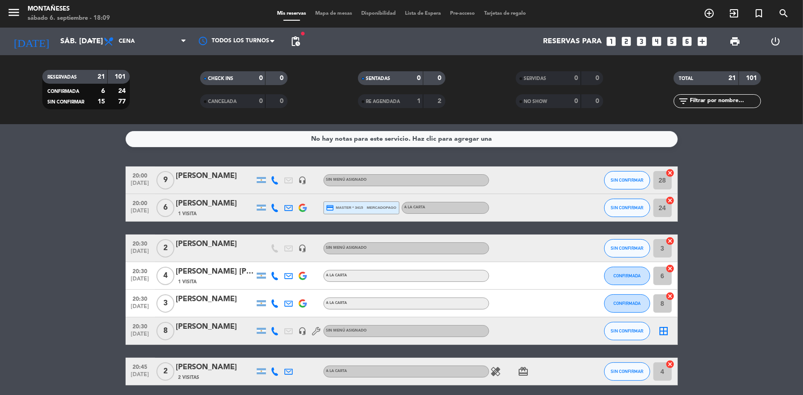
type input "dom. [DATE]"
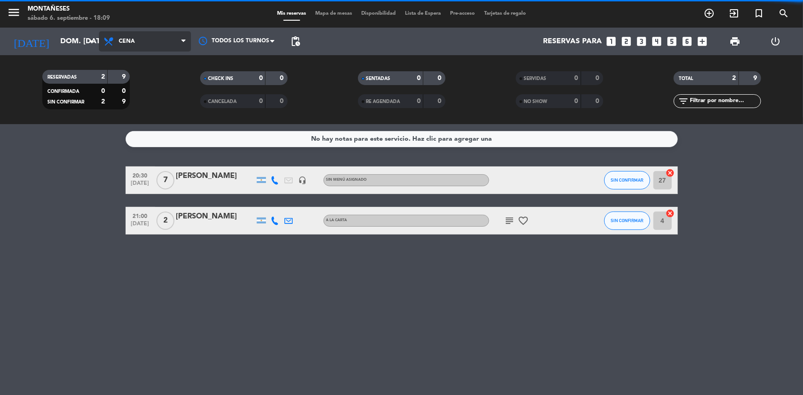
click at [130, 38] on span "Cena" at bounding box center [127, 41] width 16 height 6
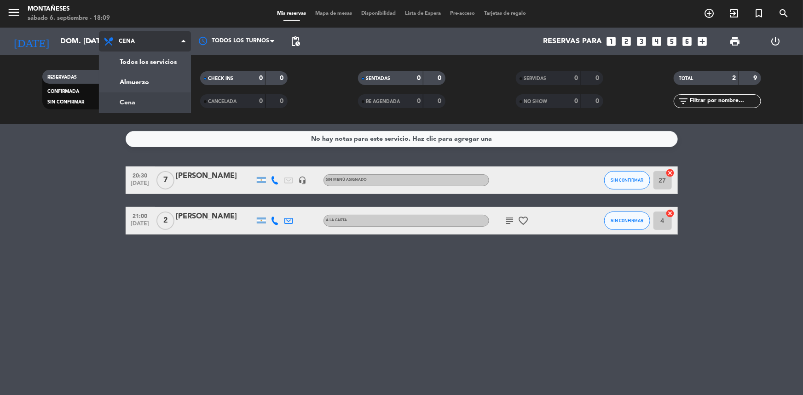
click at [133, 103] on div "menu Montañeses sábado 6. septiembre - 18:09 Mis reservas Mapa de mesas Disponi…" at bounding box center [401, 62] width 803 height 124
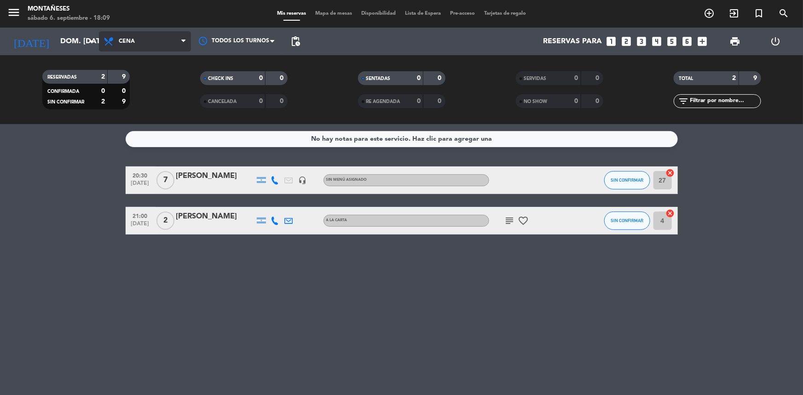
click at [133, 44] on span "Cena" at bounding box center [127, 41] width 16 height 6
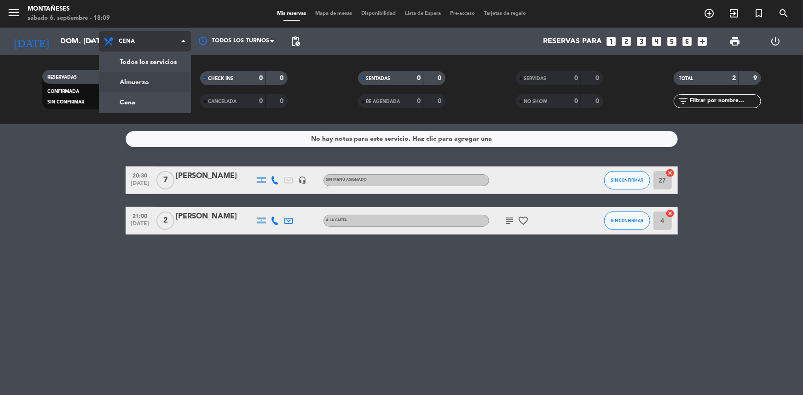
click at [133, 73] on div "menu Montañeses sábado 6. septiembre - 18:09 Mis reservas Mapa de mesas Disponi…" at bounding box center [401, 62] width 803 height 124
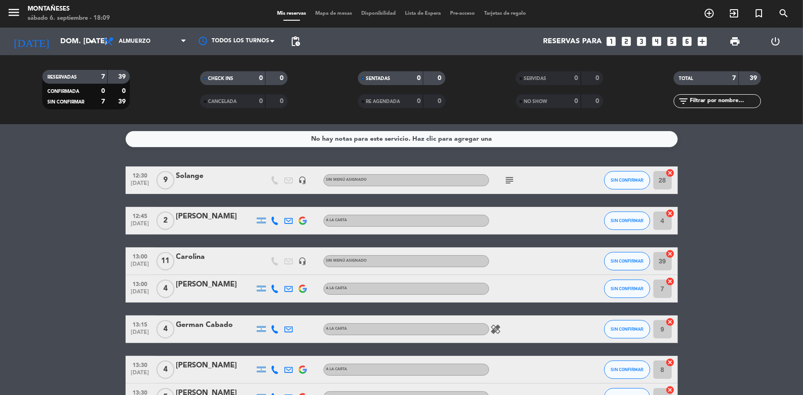
click at [652, 42] on icon "looks_4" at bounding box center [656, 41] width 12 height 12
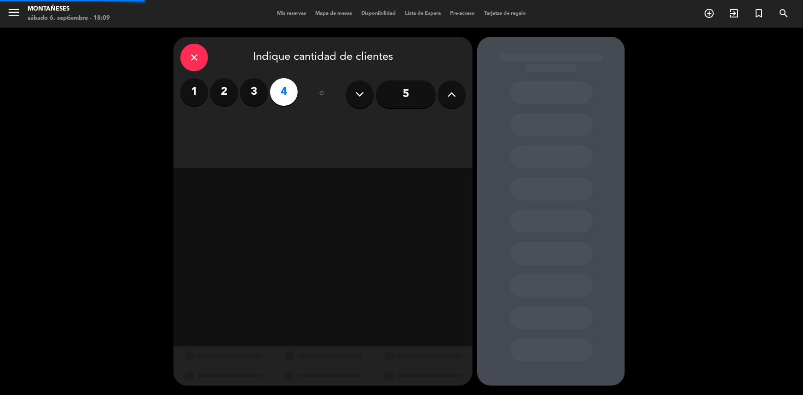
click at [639, 40] on div "close Indique cantidad de clientes 1 2 3 4 ó 5" at bounding box center [401, 212] width 803 height 368
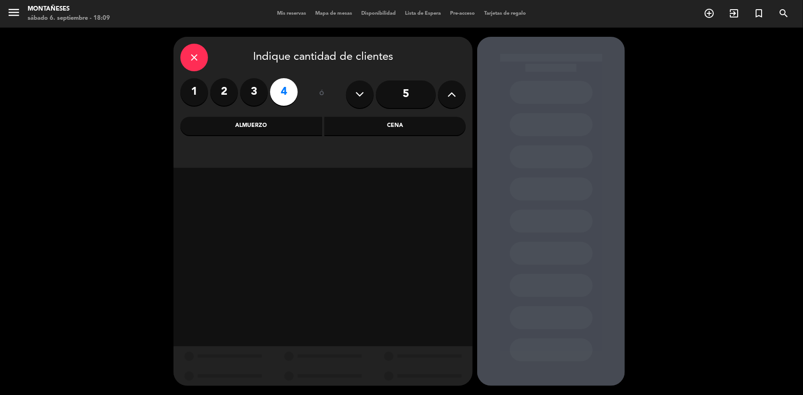
click at [267, 130] on div "Almuerzo" at bounding box center [251, 126] width 142 height 18
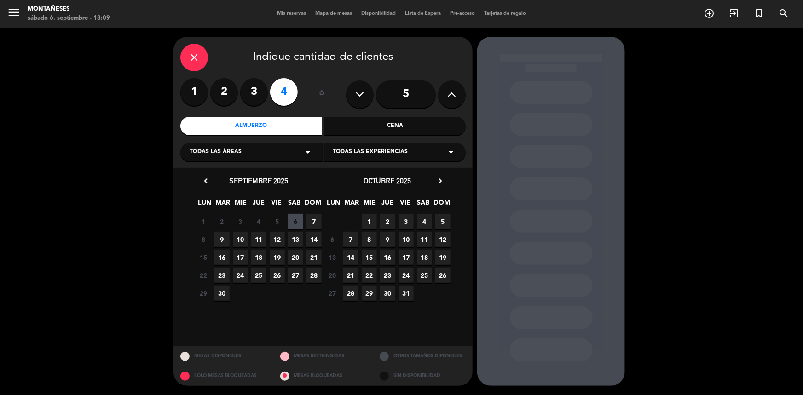
click at [295, 221] on span "6" at bounding box center [295, 221] width 15 height 15
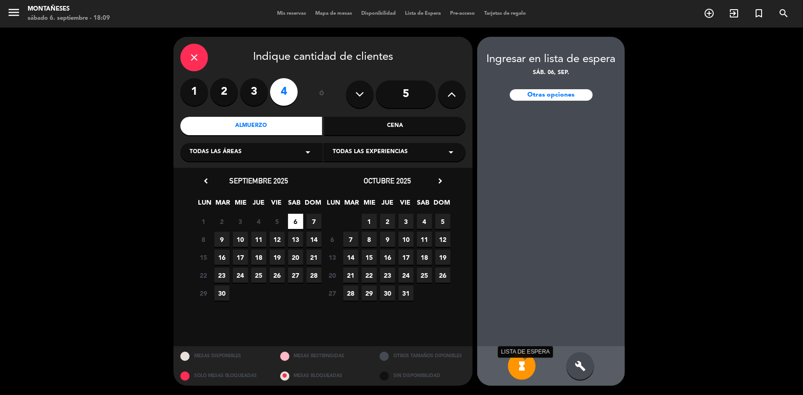
click at [518, 364] on icon "hourglass_full" at bounding box center [521, 366] width 11 height 11
click at [599, 362] on div "hourglass_full build" at bounding box center [551, 366] width 148 height 40
click at [592, 364] on div "build" at bounding box center [580, 366] width 28 height 28
click at [261, 98] on label "3" at bounding box center [254, 92] width 28 height 28
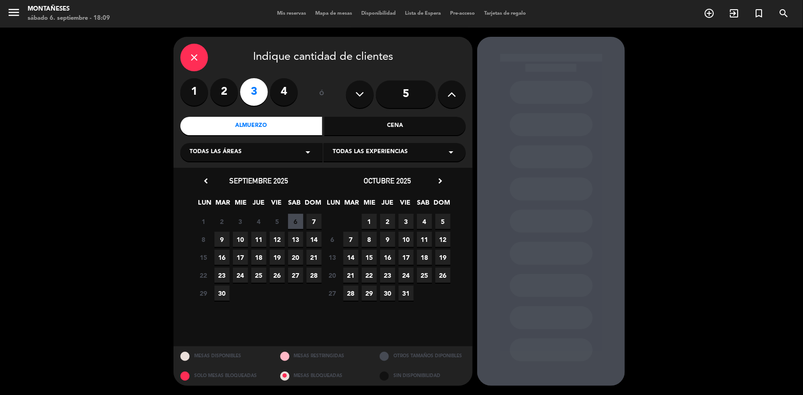
click at [315, 223] on span "7" at bounding box center [313, 221] width 15 height 15
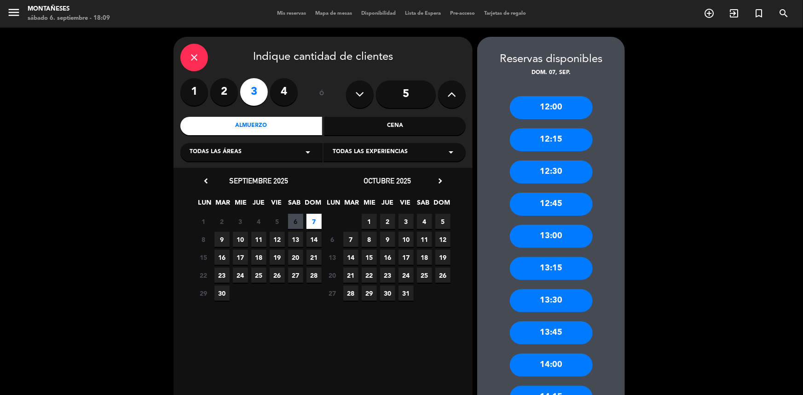
click at [555, 290] on div "13:30" at bounding box center [551, 300] width 83 height 23
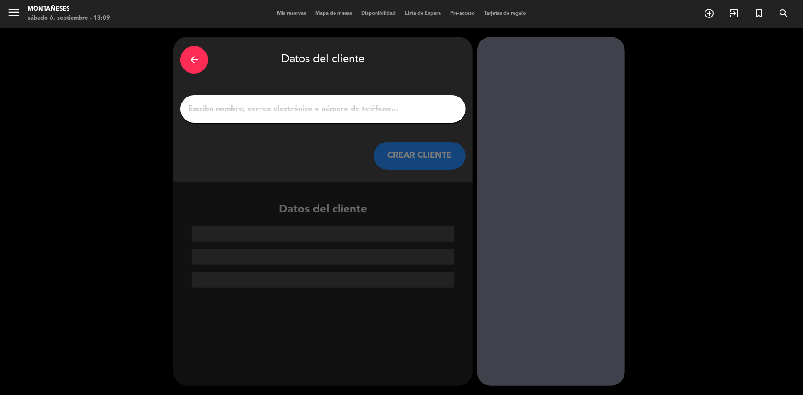
click at [317, 111] on input "1" at bounding box center [322, 109] width 271 height 13
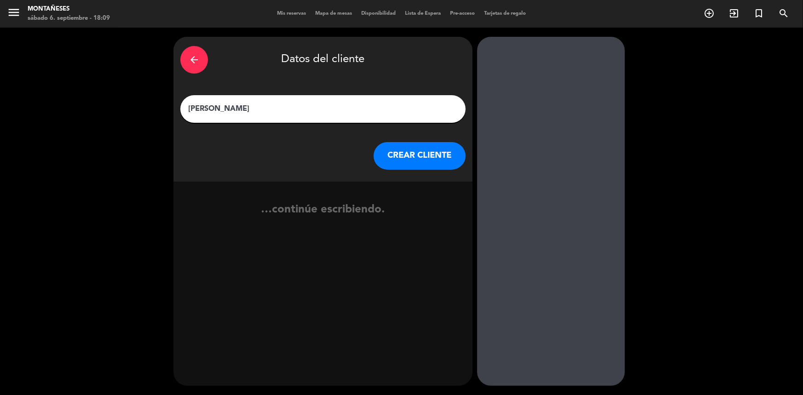
type input "[PERSON_NAME]"
click at [371, 165] on div "CREAR CLIENTE" at bounding box center [322, 156] width 285 height 28
click at [384, 160] on button "CREAR CLIENTE" at bounding box center [420, 156] width 92 height 28
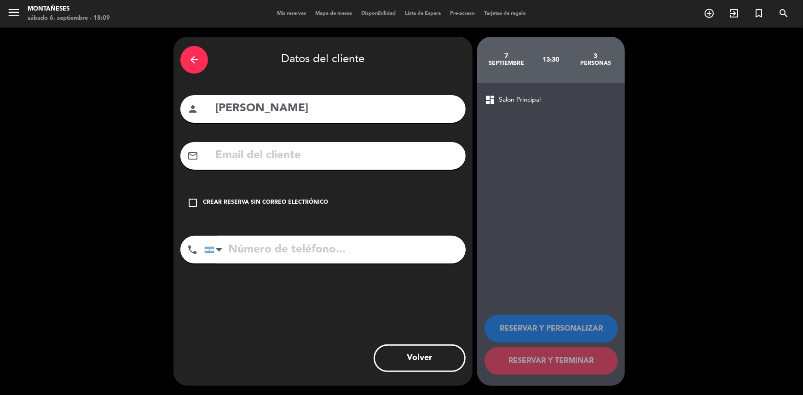
click at [247, 198] on div "Crear reserva sin correo electrónico" at bounding box center [265, 202] width 125 height 9
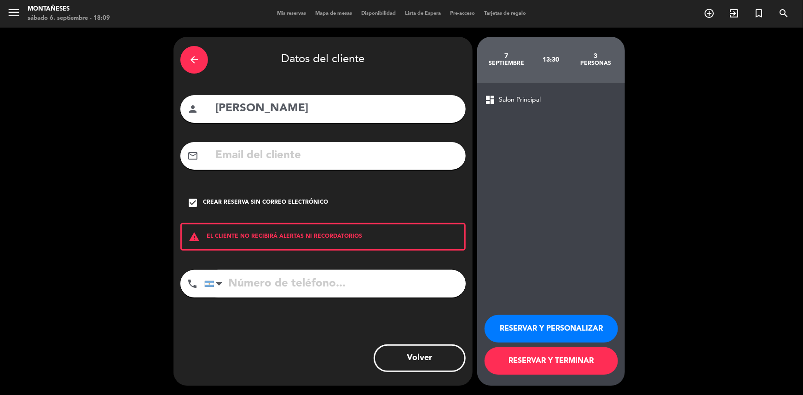
click at [497, 355] on button "RESERVAR Y TERMINAR" at bounding box center [550, 361] width 133 height 28
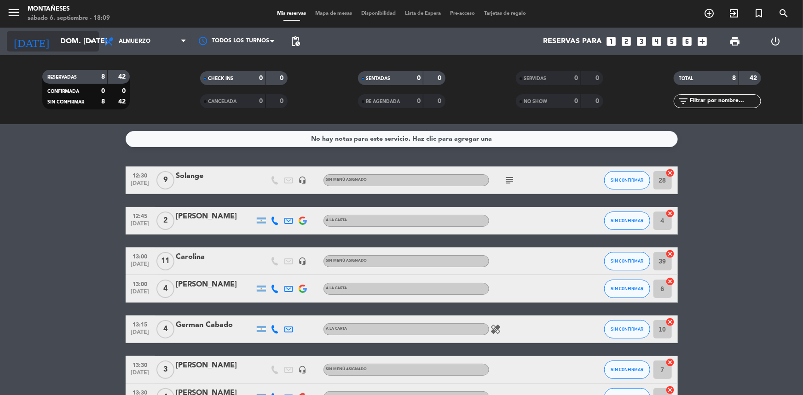
click at [56, 39] on input "dom. [DATE]" at bounding box center [104, 42] width 97 height 18
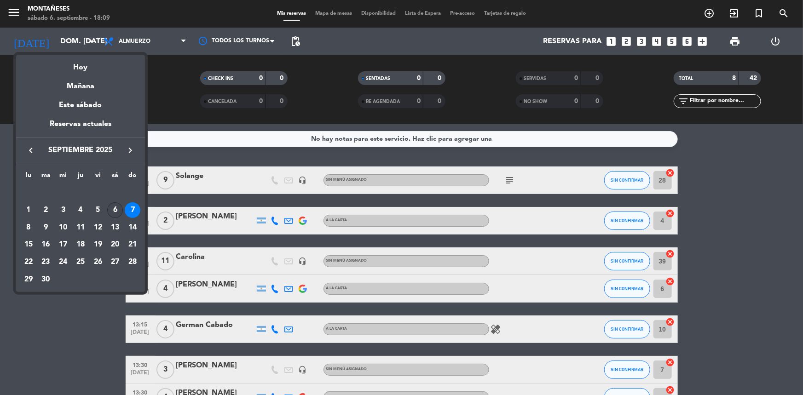
click at [120, 210] on div "6" at bounding box center [115, 210] width 16 height 16
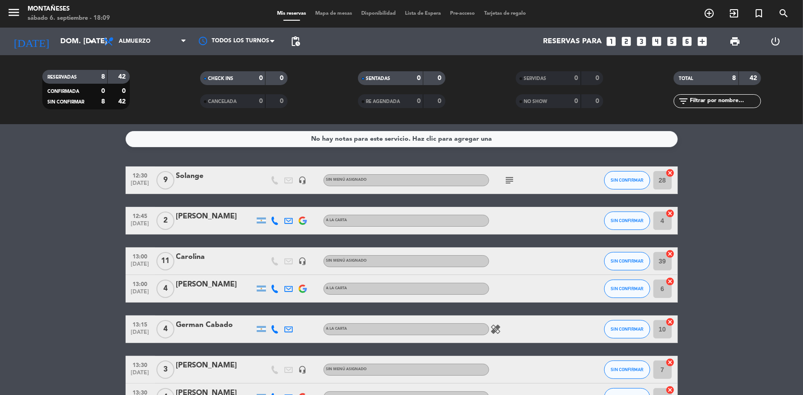
type input "sáb. [DATE]"
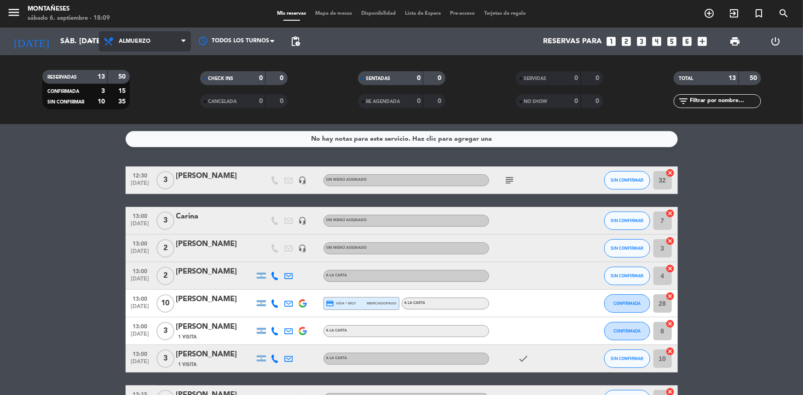
click at [143, 44] on span "Almuerzo" at bounding box center [135, 41] width 32 height 6
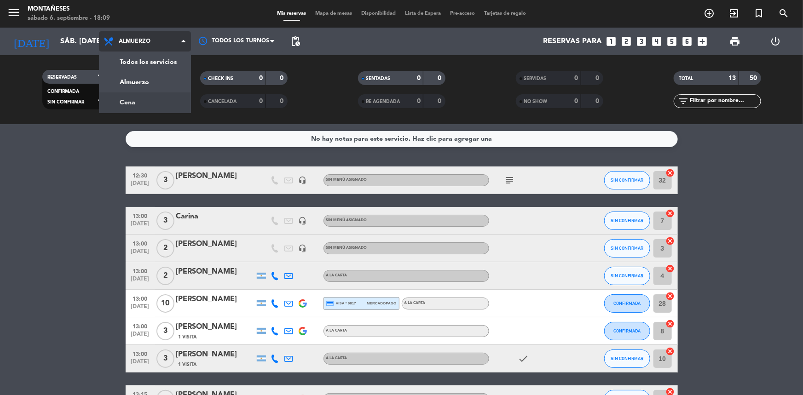
click at [129, 100] on div "menu Montañeses sábado 6. septiembre - 18:09 Mis reservas Mapa de mesas Disponi…" at bounding box center [401, 62] width 803 height 124
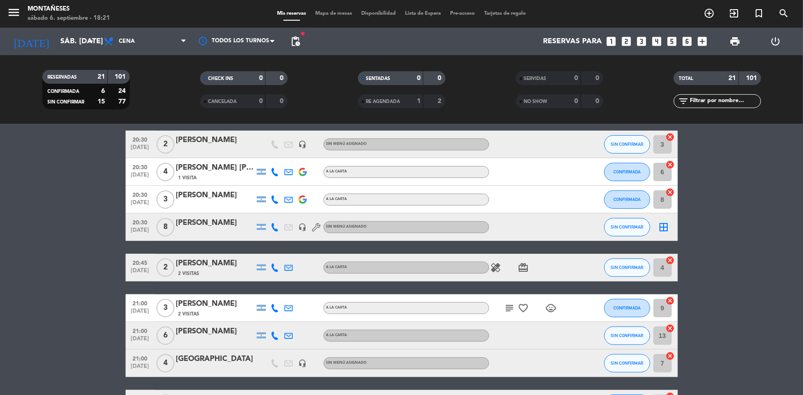
scroll to position [125, 0]
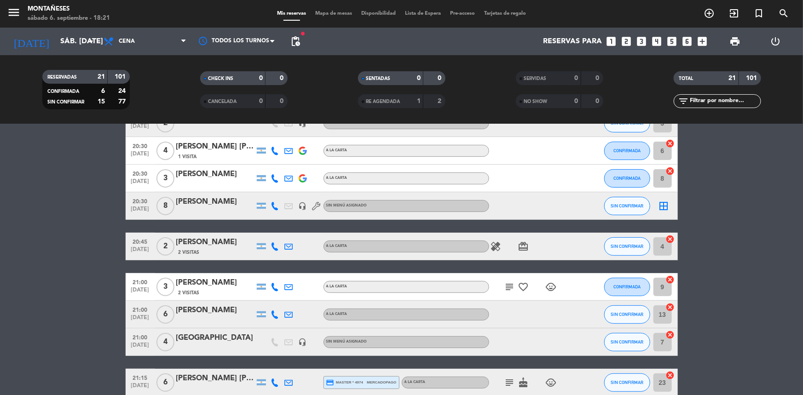
click at [515, 288] on span "subject" at bounding box center [510, 287] width 14 height 11
click at [503, 285] on span "subject" at bounding box center [510, 287] width 14 height 11
click at [513, 287] on icon "subject" at bounding box center [509, 287] width 11 height 11
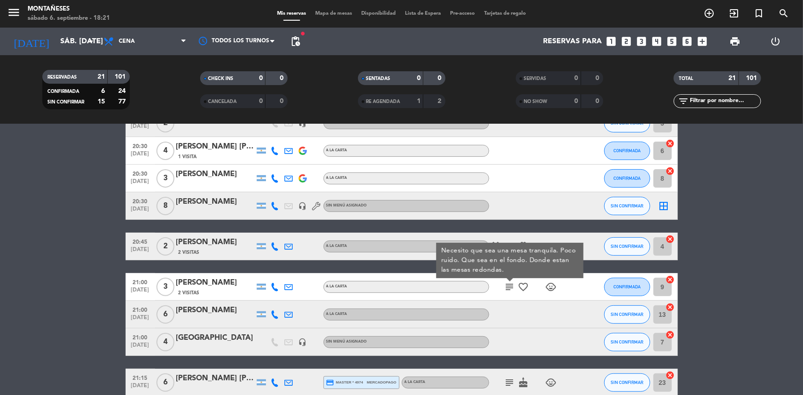
click at [508, 285] on icon "subject" at bounding box center [509, 287] width 11 height 11
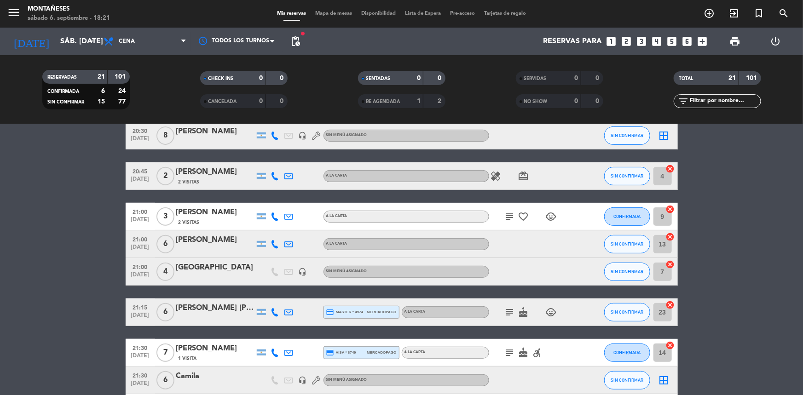
scroll to position [209, 0]
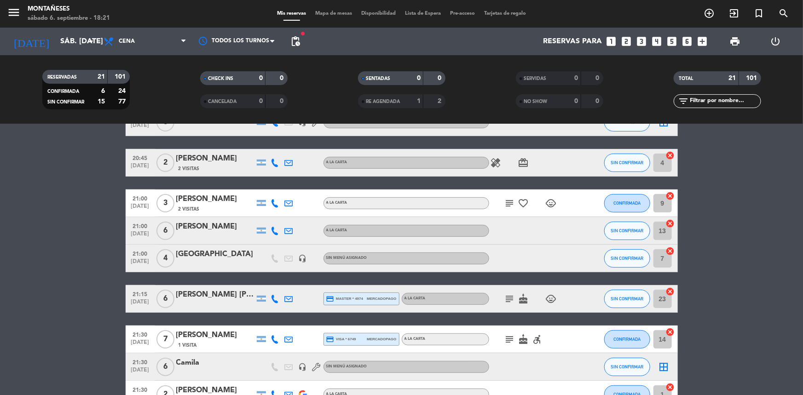
click at [509, 301] on icon "subject" at bounding box center [509, 298] width 11 height 11
click at [510, 339] on icon "subject" at bounding box center [509, 339] width 11 height 11
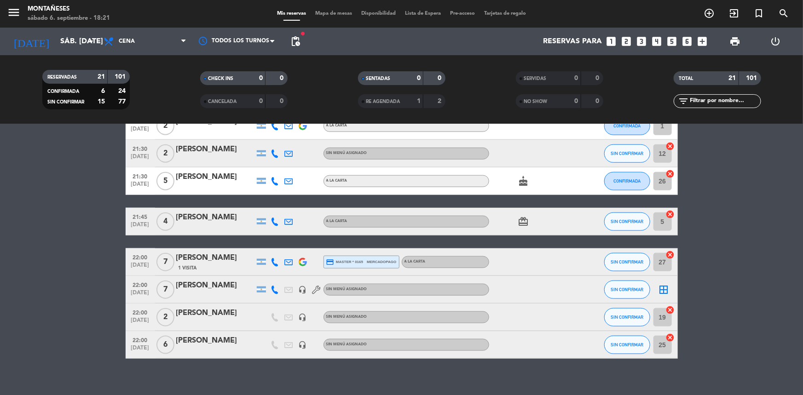
scroll to position [487, 0]
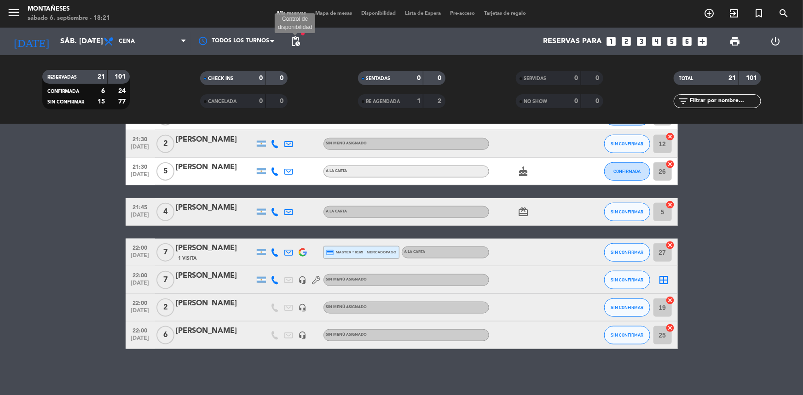
click at [297, 42] on span "pending_actions" at bounding box center [295, 41] width 11 height 11
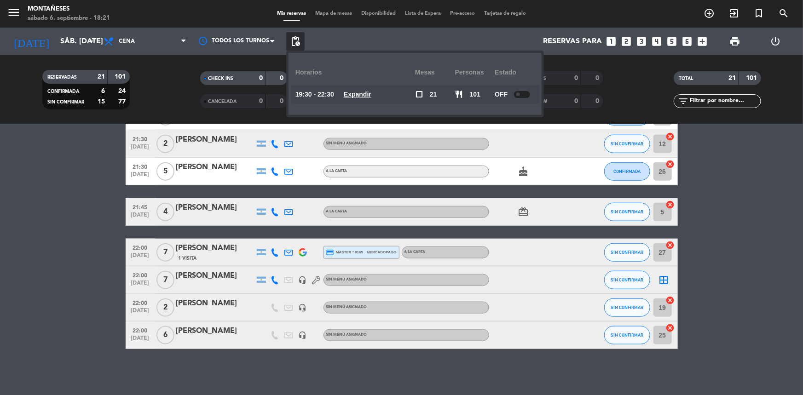
click at [371, 97] on u "Expandir" at bounding box center [358, 94] width 28 height 7
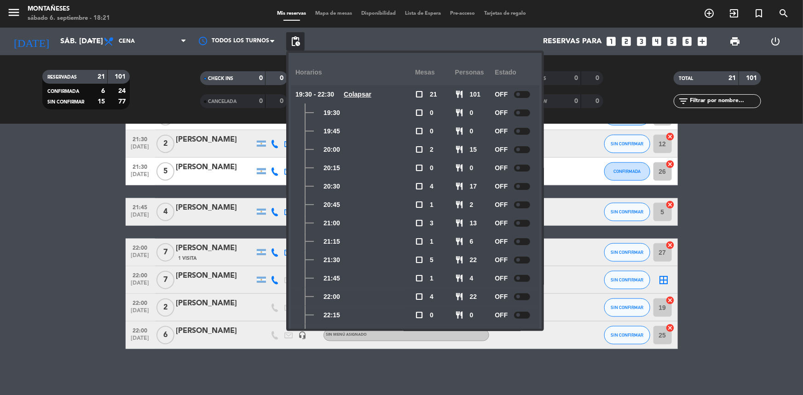
click at [371, 92] on u "Colapsar" at bounding box center [358, 94] width 28 height 7
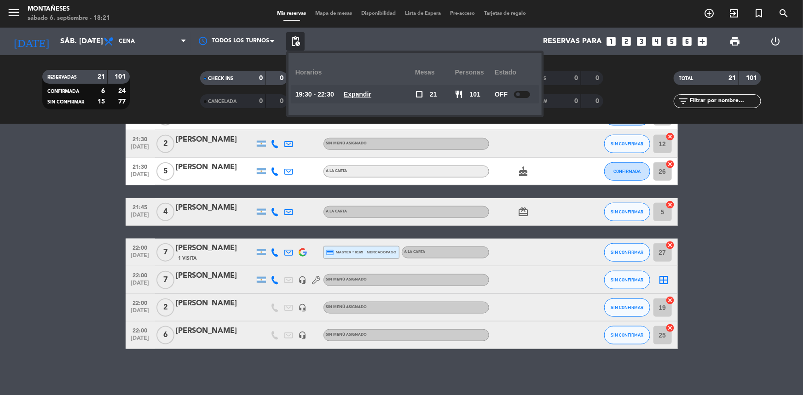
click at [73, 197] on bookings-row "20:00 [DATE] 9 [PERSON_NAME] headset_mic Sin menú asignado SIN CONFIRMAR 28 can…" at bounding box center [401, 14] width 803 height 670
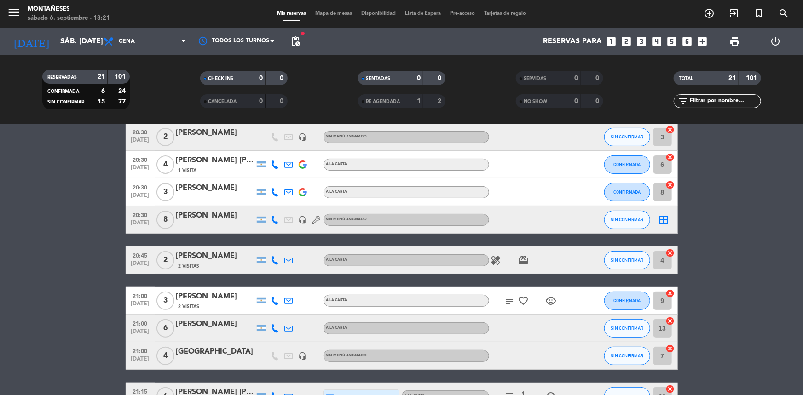
scroll to position [110, 0]
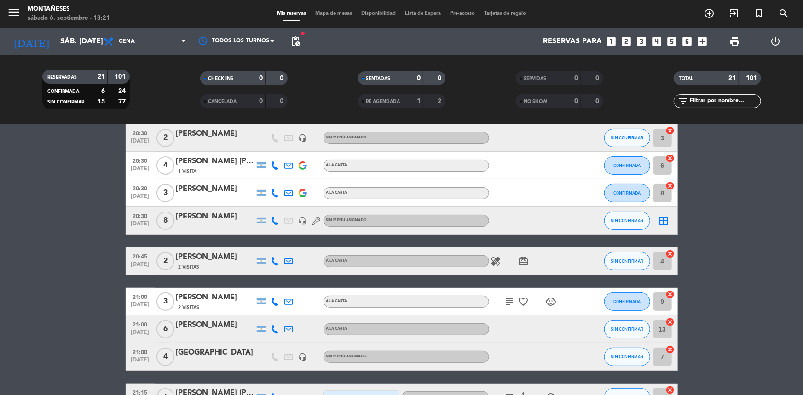
click at [209, 214] on div "[PERSON_NAME]" at bounding box center [215, 217] width 78 height 12
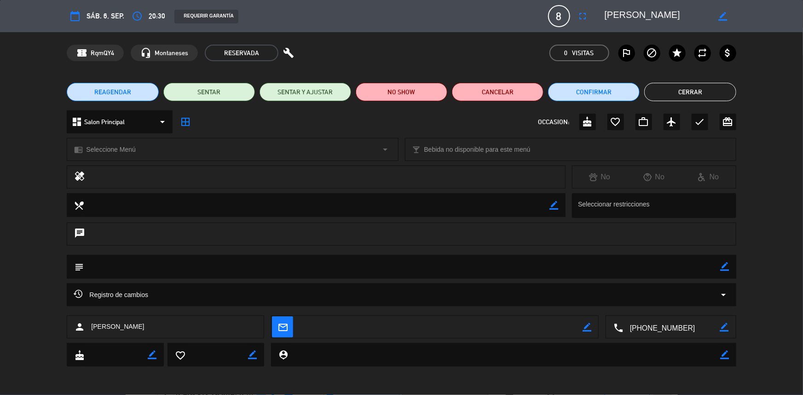
click at [667, 326] on textarea at bounding box center [671, 327] width 97 height 23
click at [666, 300] on span "Click para copiar" at bounding box center [659, 305] width 48 height 10
click at [666, 299] on div "check_circle Copiado" at bounding box center [671, 304] width 39 height 11
click at [711, 92] on button "Cerrar" at bounding box center [690, 92] width 92 height 18
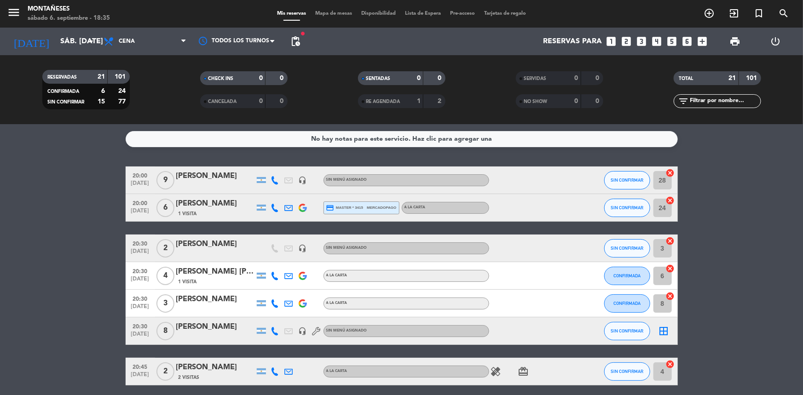
scroll to position [0, 0]
